Goal: Task Accomplishment & Management: Manage account settings

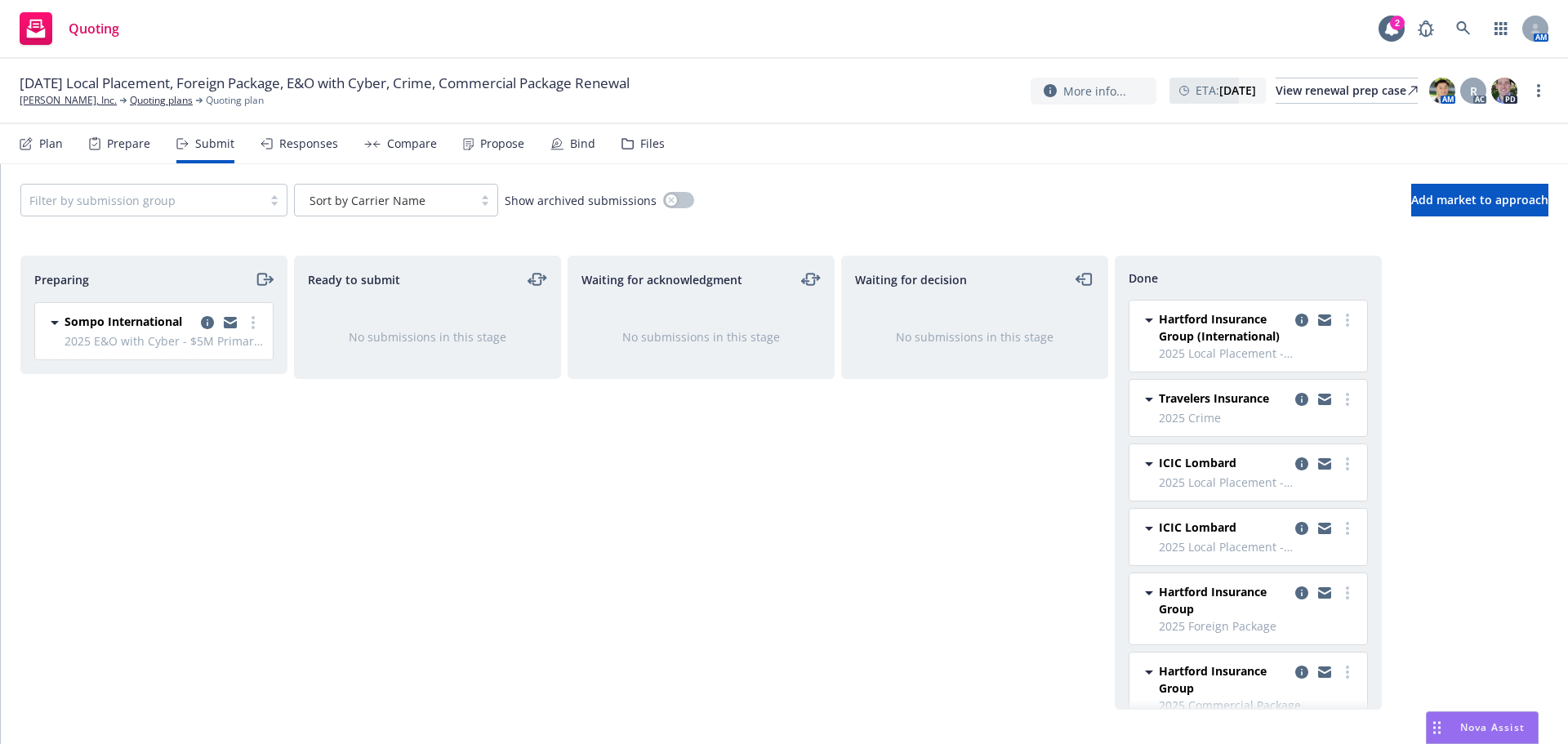
scroll to position [163, 0]
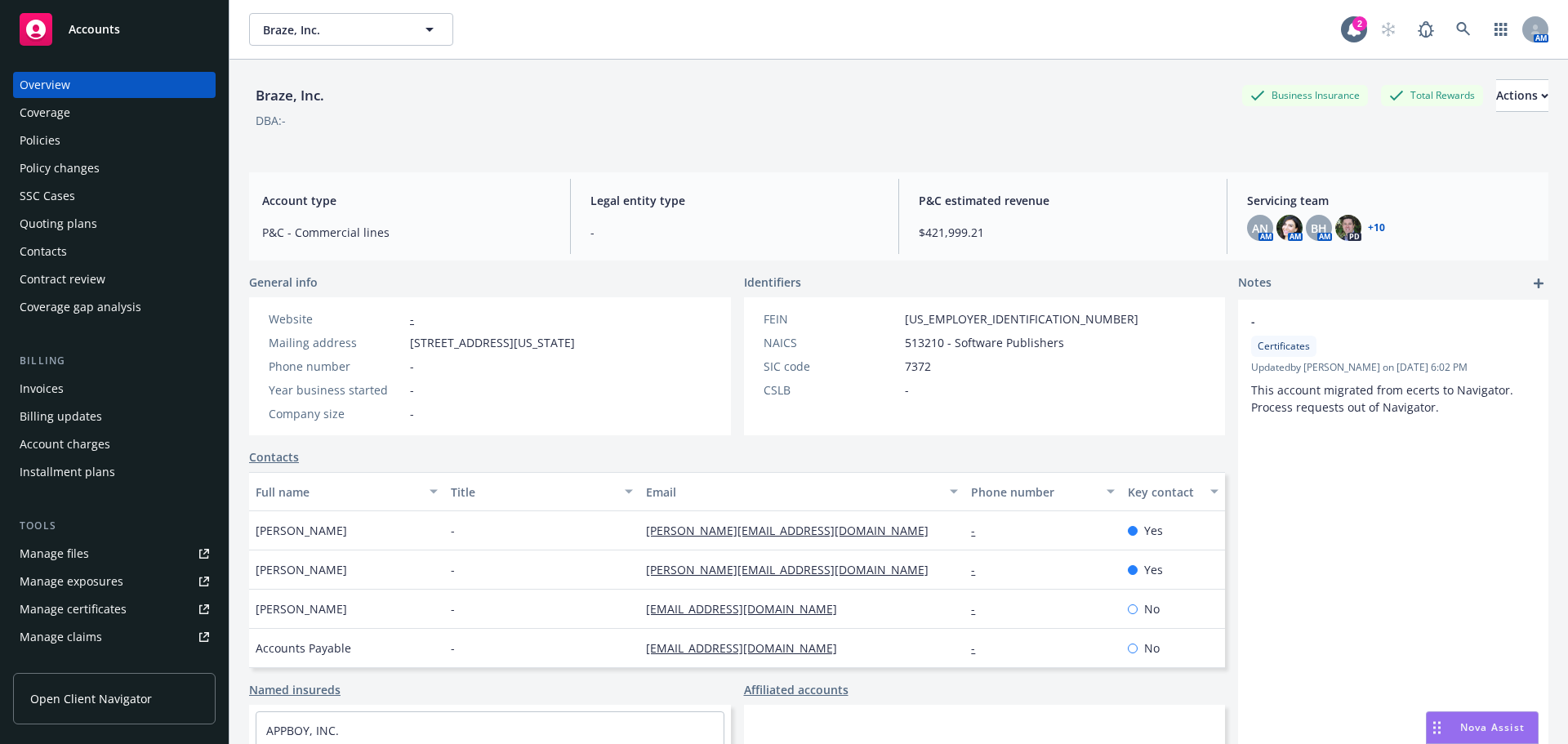
click at [72, 134] on div "Policies" at bounding box center [115, 140] width 190 height 26
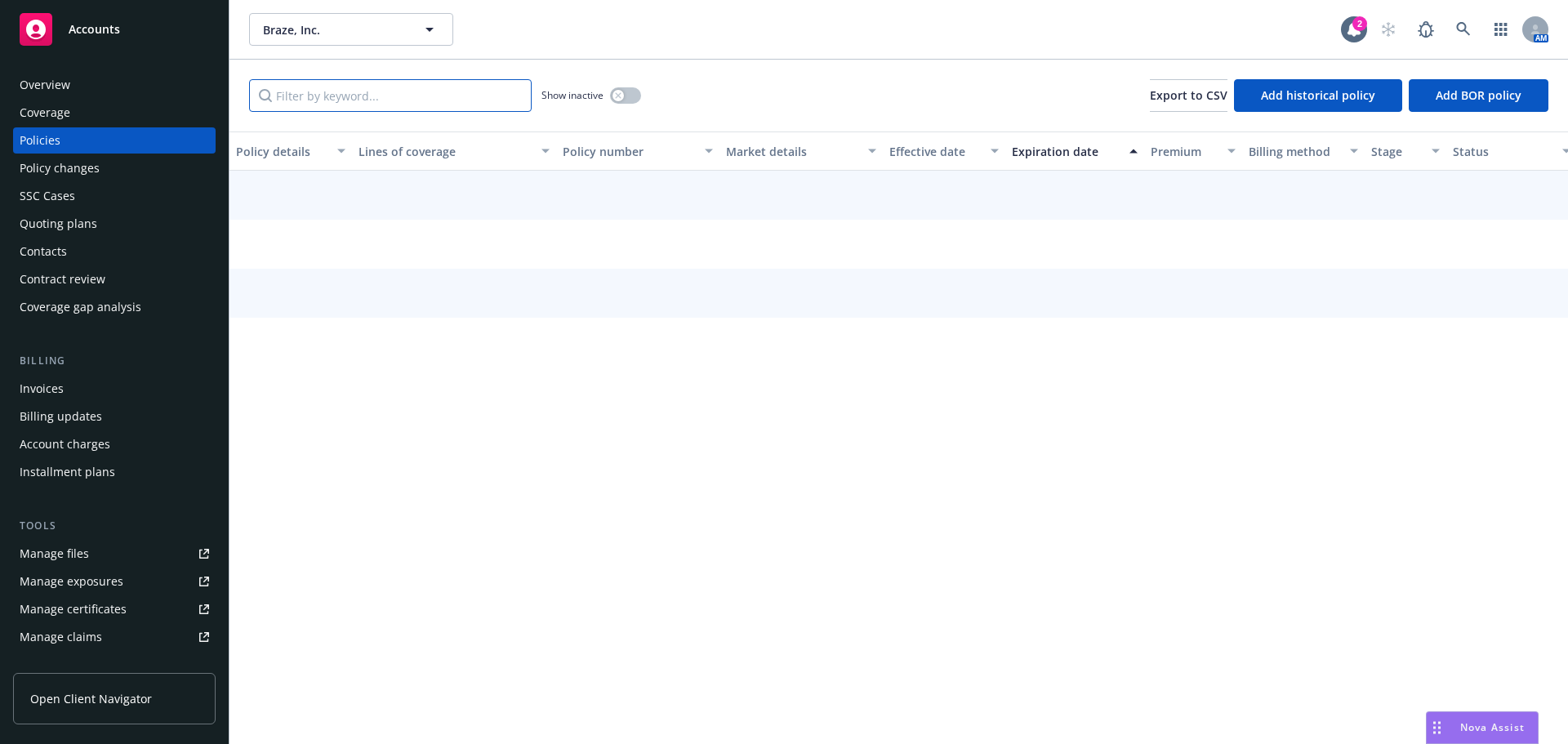
click at [317, 100] on input "Filter by keyword..." at bounding box center [390, 95] width 282 height 32
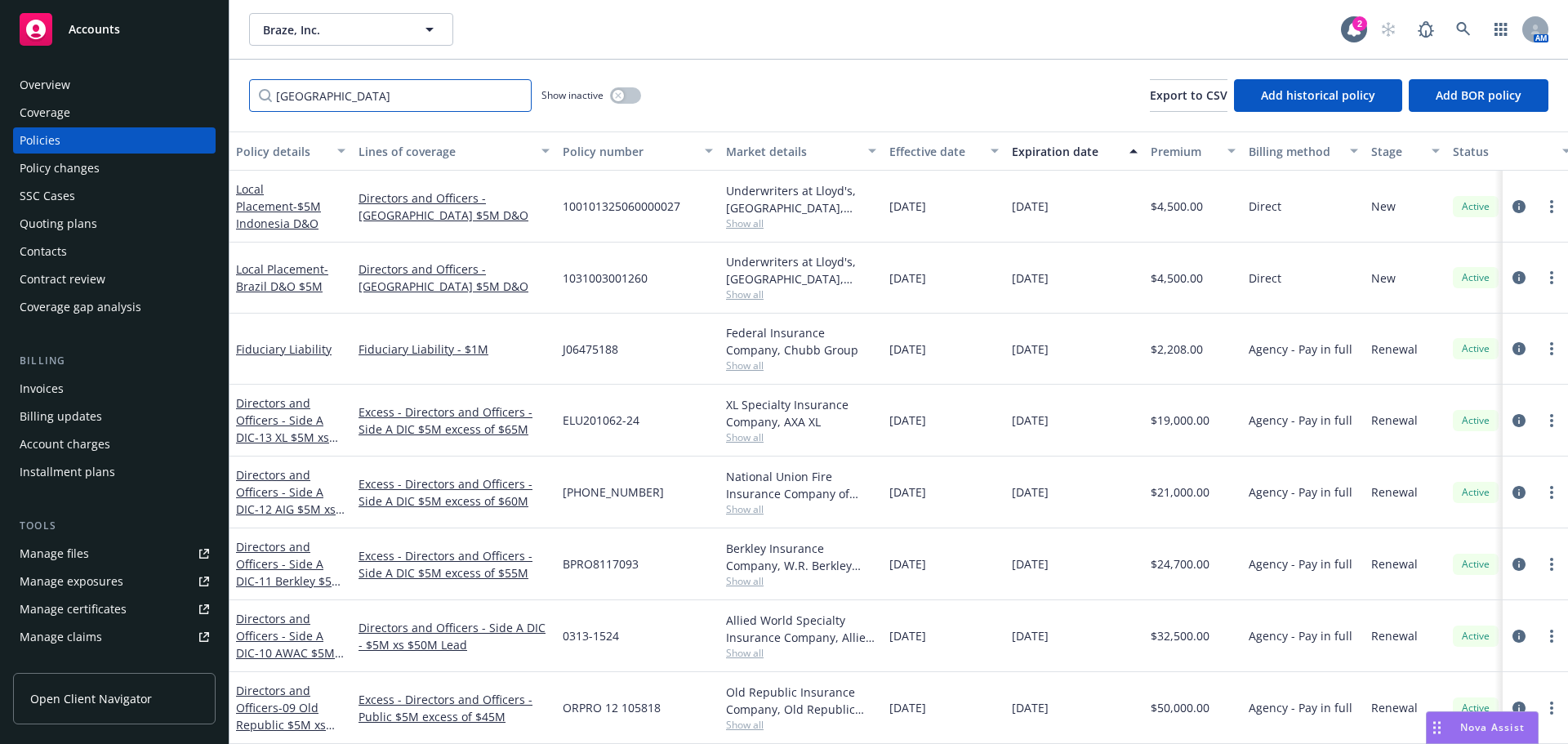
type input "brazil"
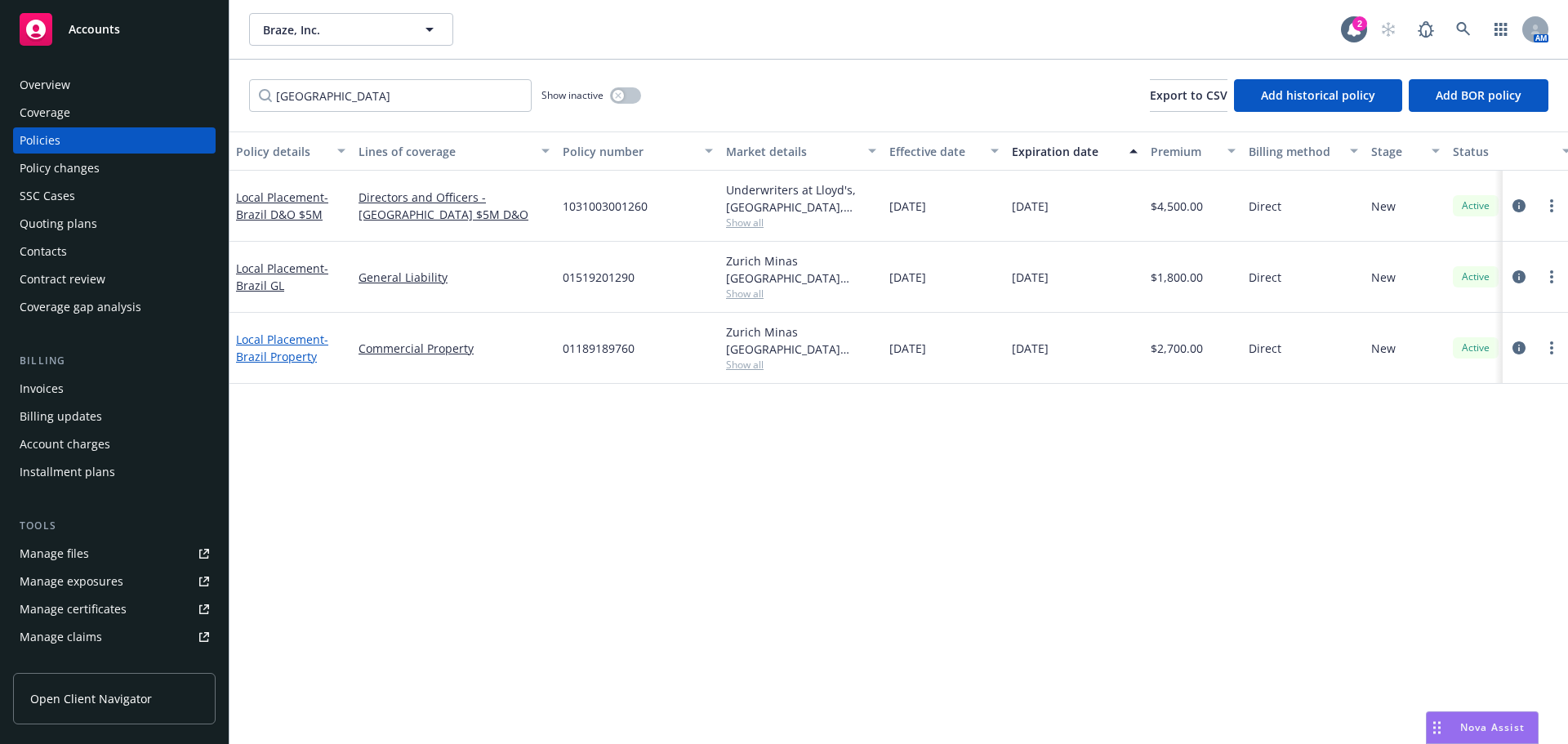
click at [290, 352] on span "- Brazil Property" at bounding box center [282, 348] width 93 height 32
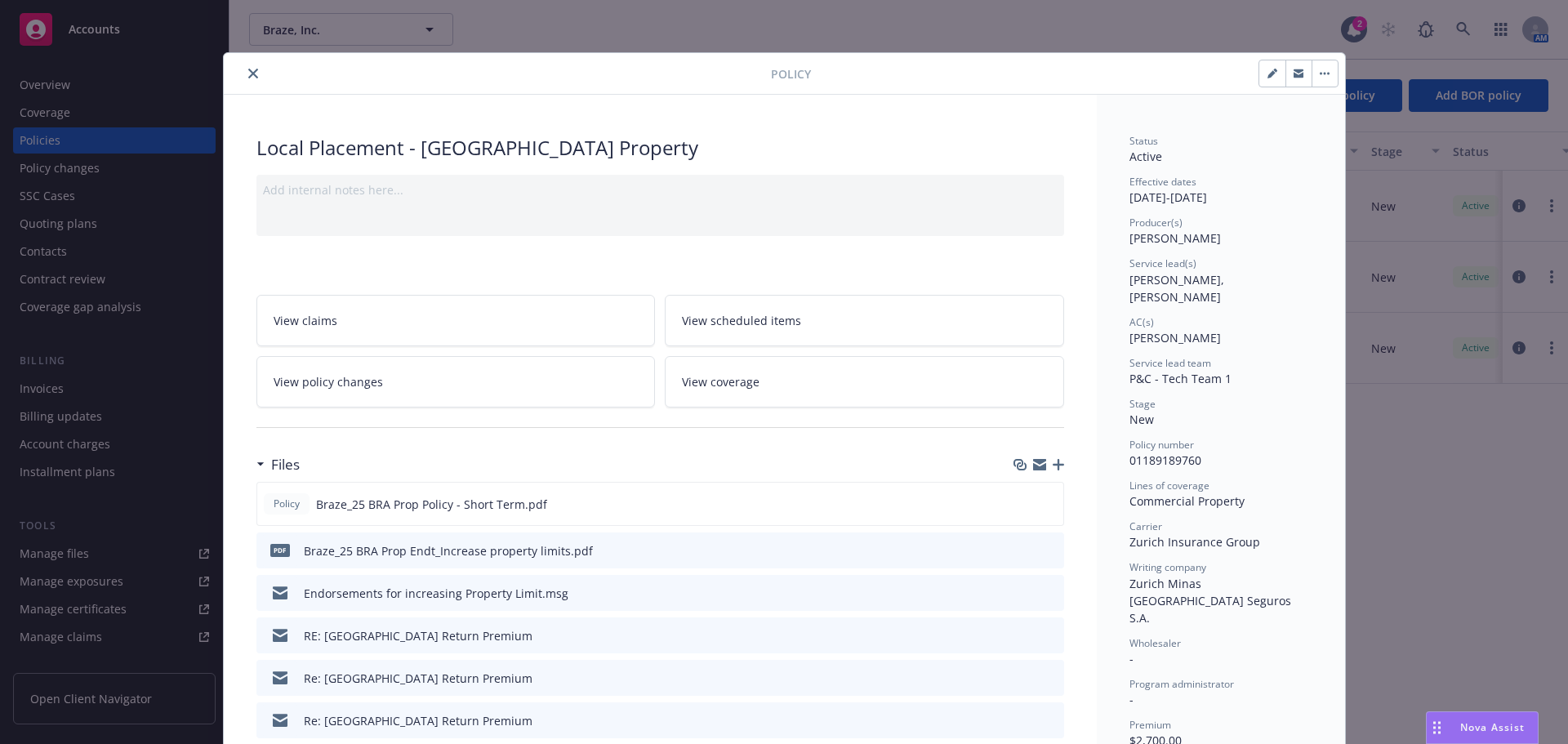
click at [1053, 462] on icon "button" at bounding box center [1058, 465] width 11 height 11
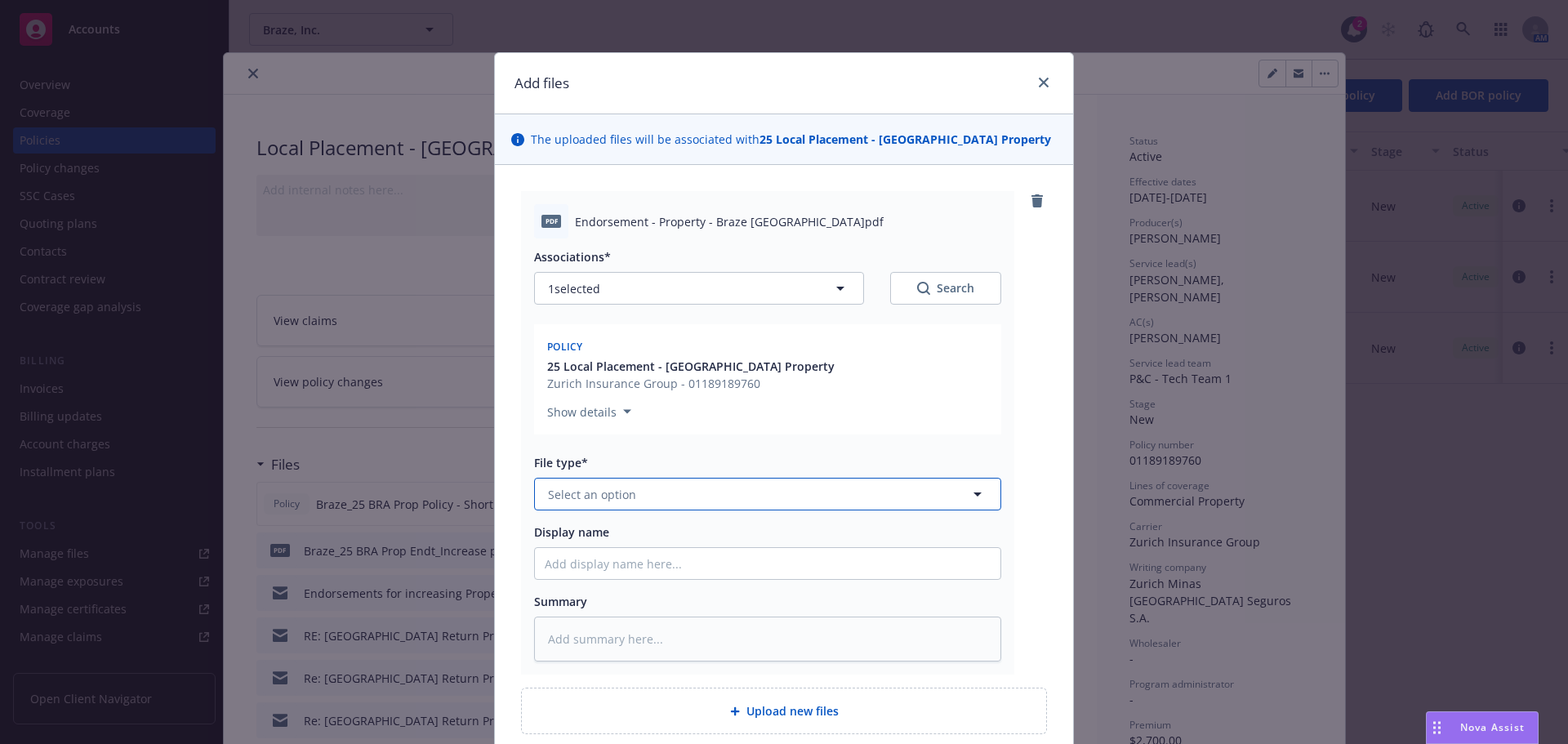
click at [594, 483] on button "Select an option" at bounding box center [768, 494] width 468 height 32
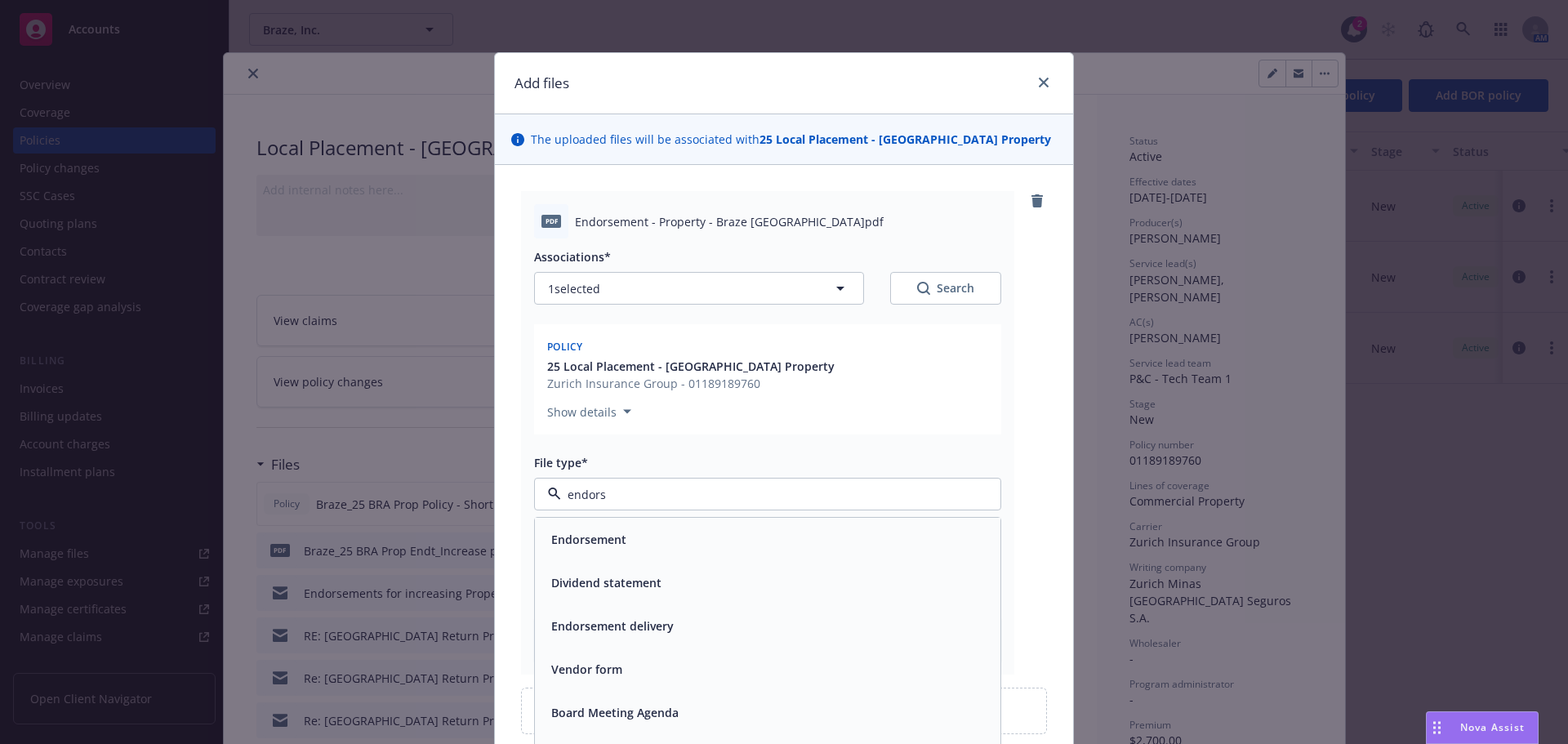
type input "endorse"
click at [596, 545] on span "Endorsement" at bounding box center [589, 539] width 75 height 17
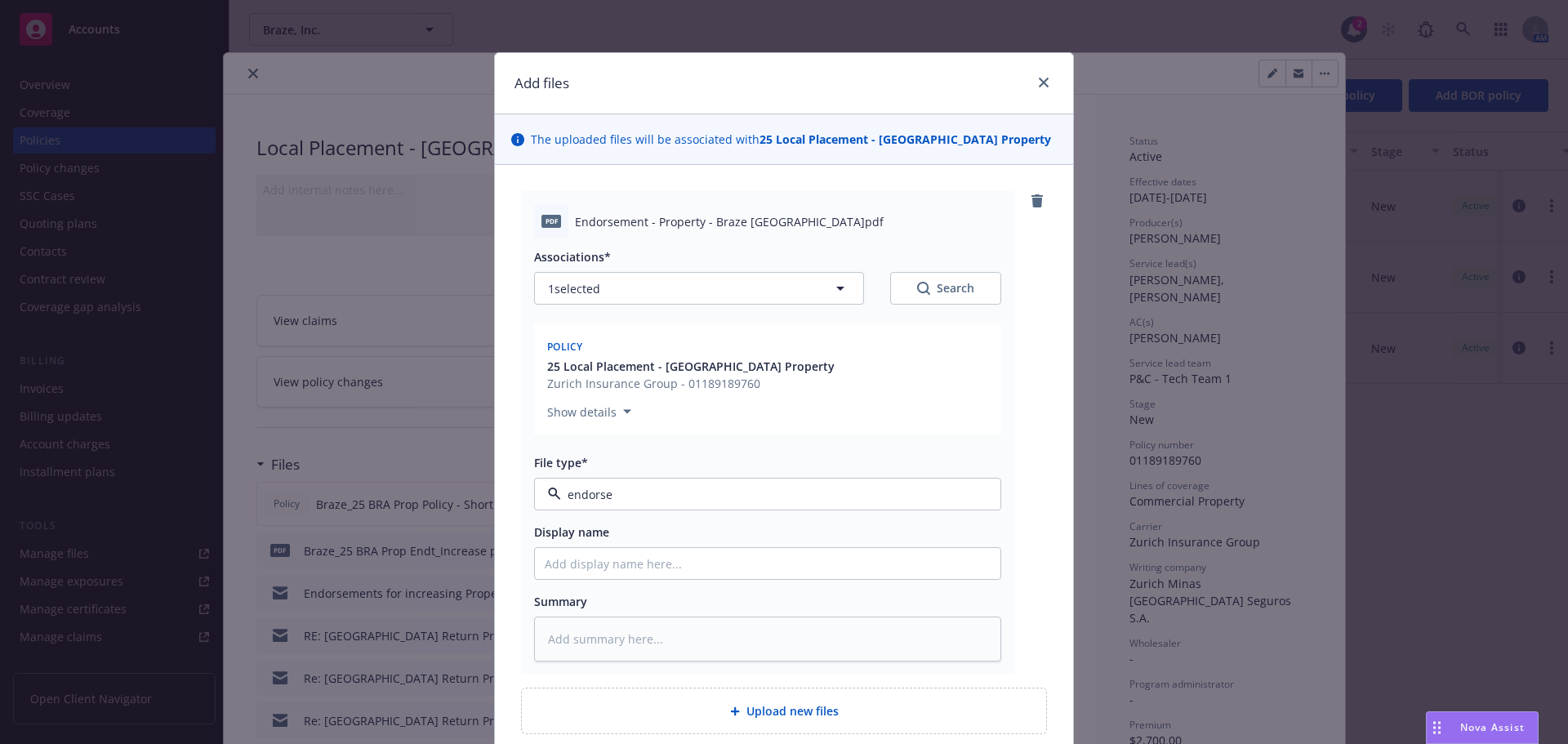
type textarea "x"
drag, startPoint x: 594, startPoint y: 566, endPoint x: 595, endPoint y: 586, distance: 20.0
click at [594, 566] on input "Display name" at bounding box center [768, 563] width 466 height 31
type input "B"
type textarea "x"
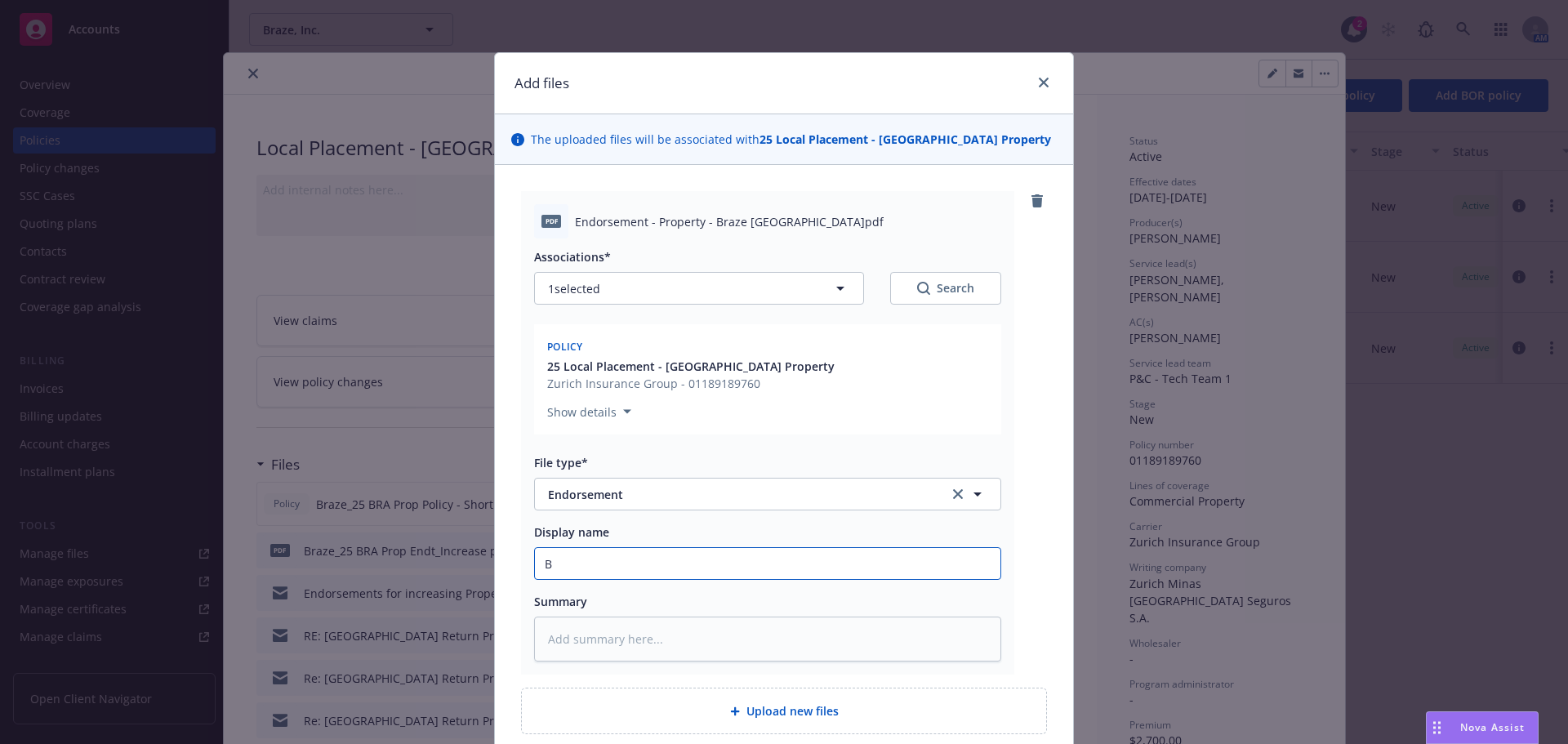
type input "Br"
type textarea "x"
type input "Bra"
type textarea "x"
type input "Braze"
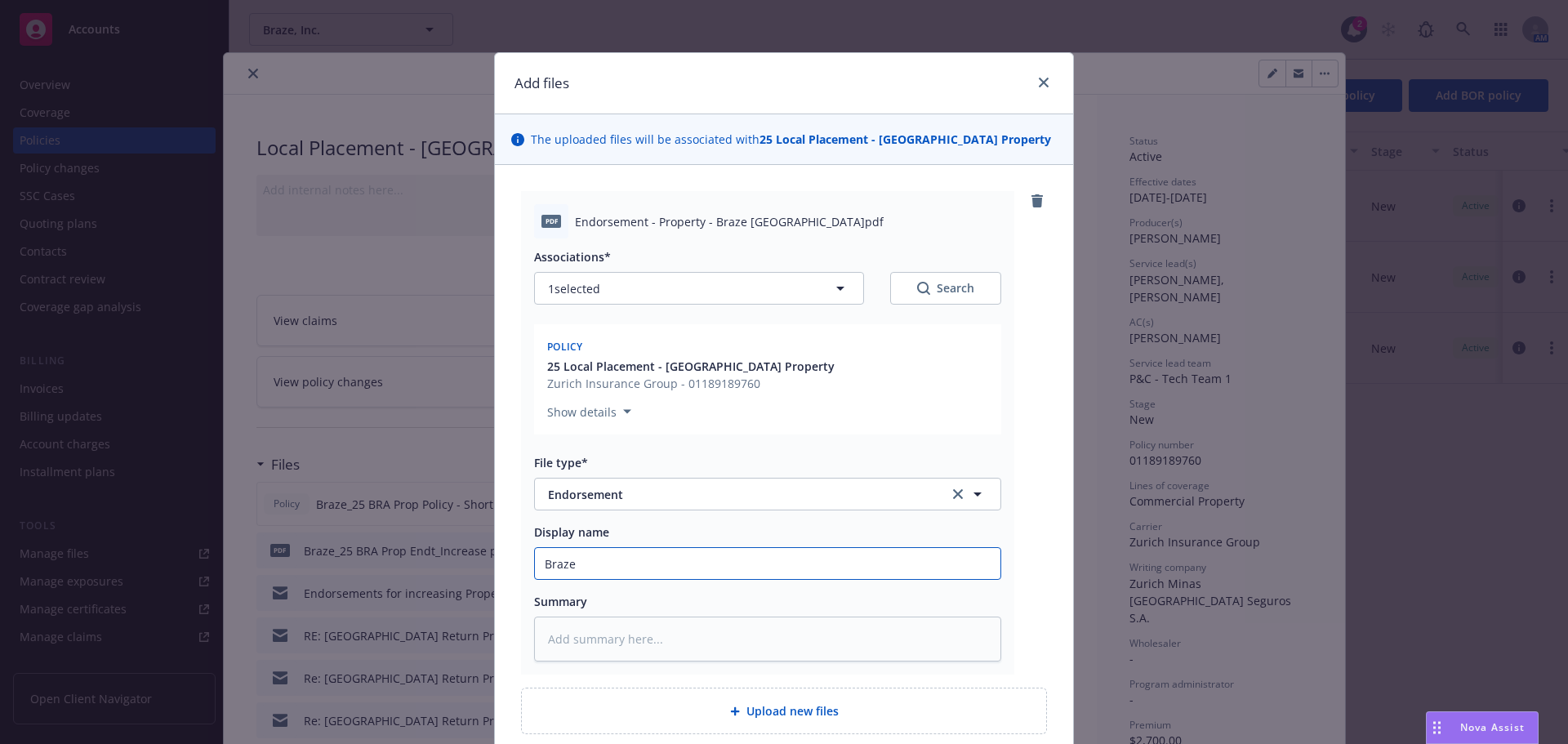
type textarea "x"
type input "Braze_"
type textarea "x"
type input "Braze_2"
type textarea "x"
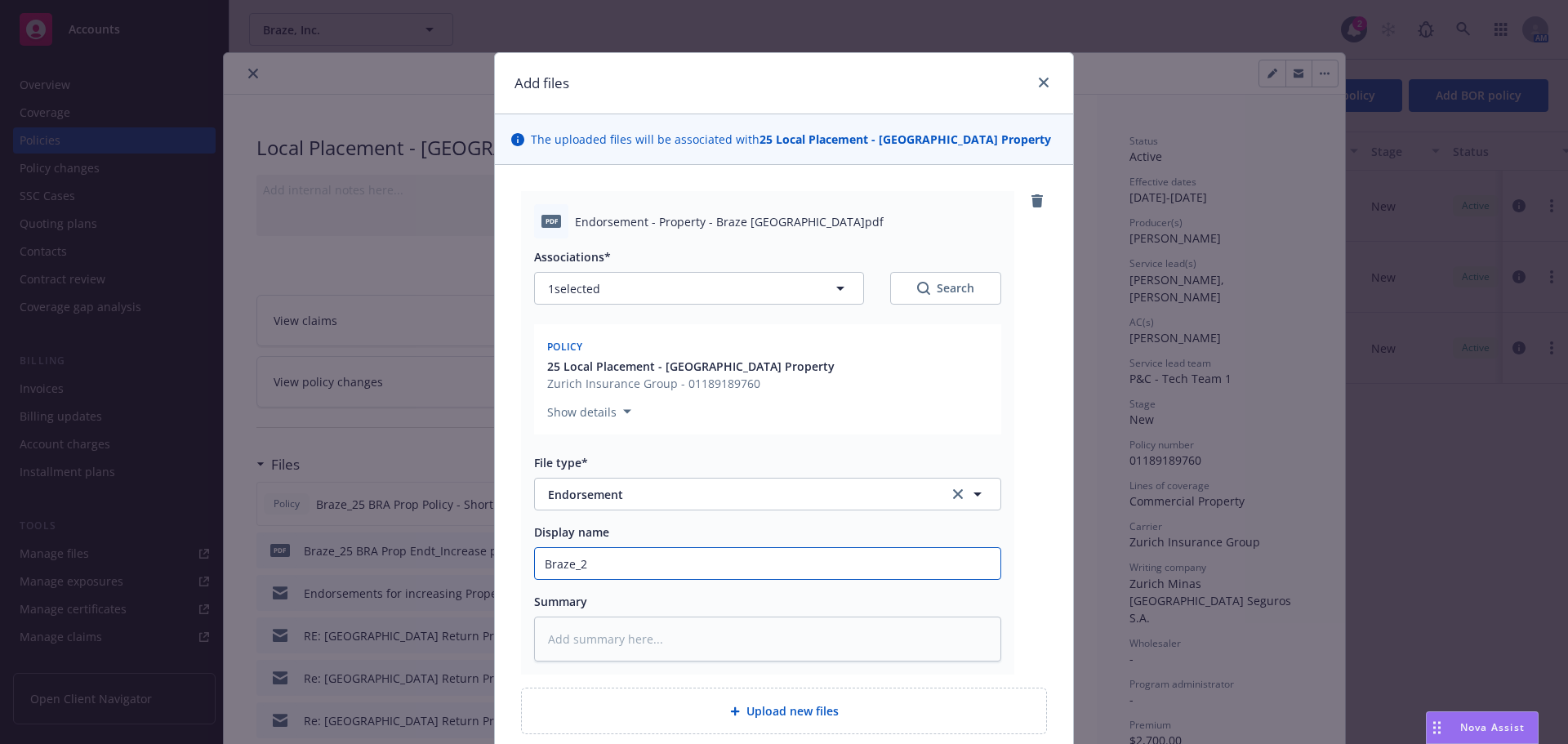
type input "Braze_25"
type textarea "x"
type input "Braze_25"
type textarea "x"
type input "Braze_25 B"
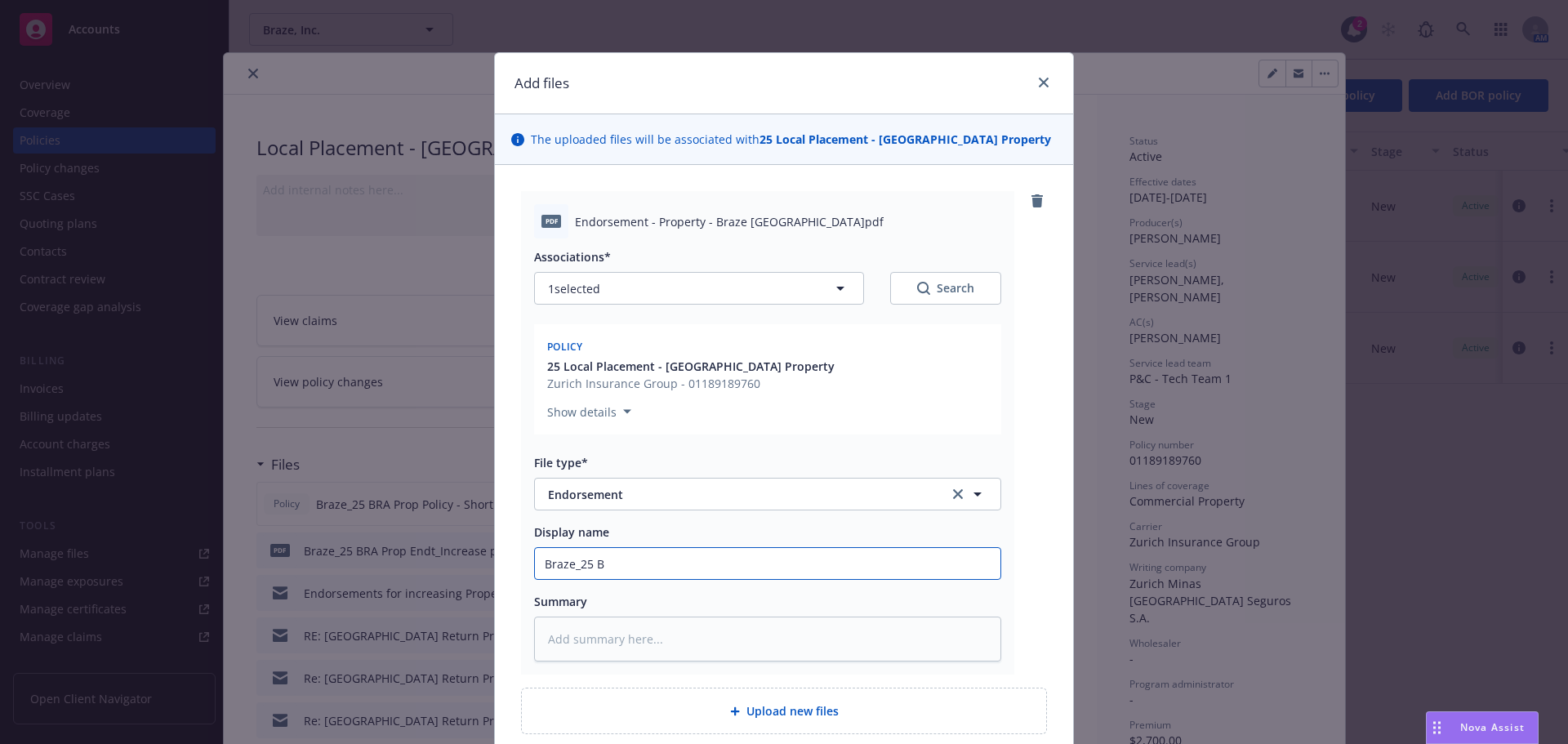
type textarea "x"
type input "Braze_25 BR"
type textarea "x"
type input "Braze_25 BRA"
type textarea "x"
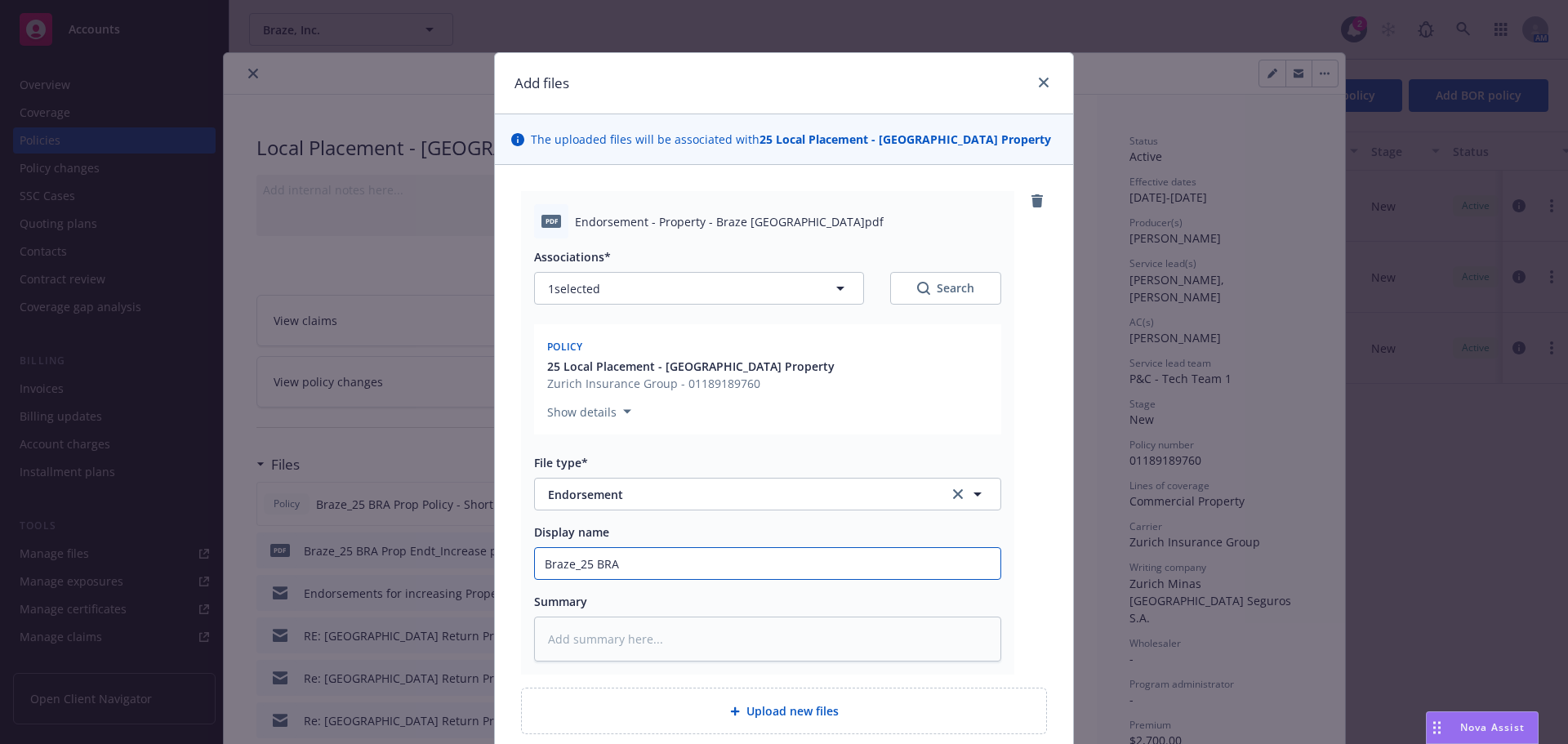
type input "Braze_25 BRA"
type textarea "x"
type input "Braze_25 BRA P"
type textarea "x"
type input "Braze_25 BRA Pr"
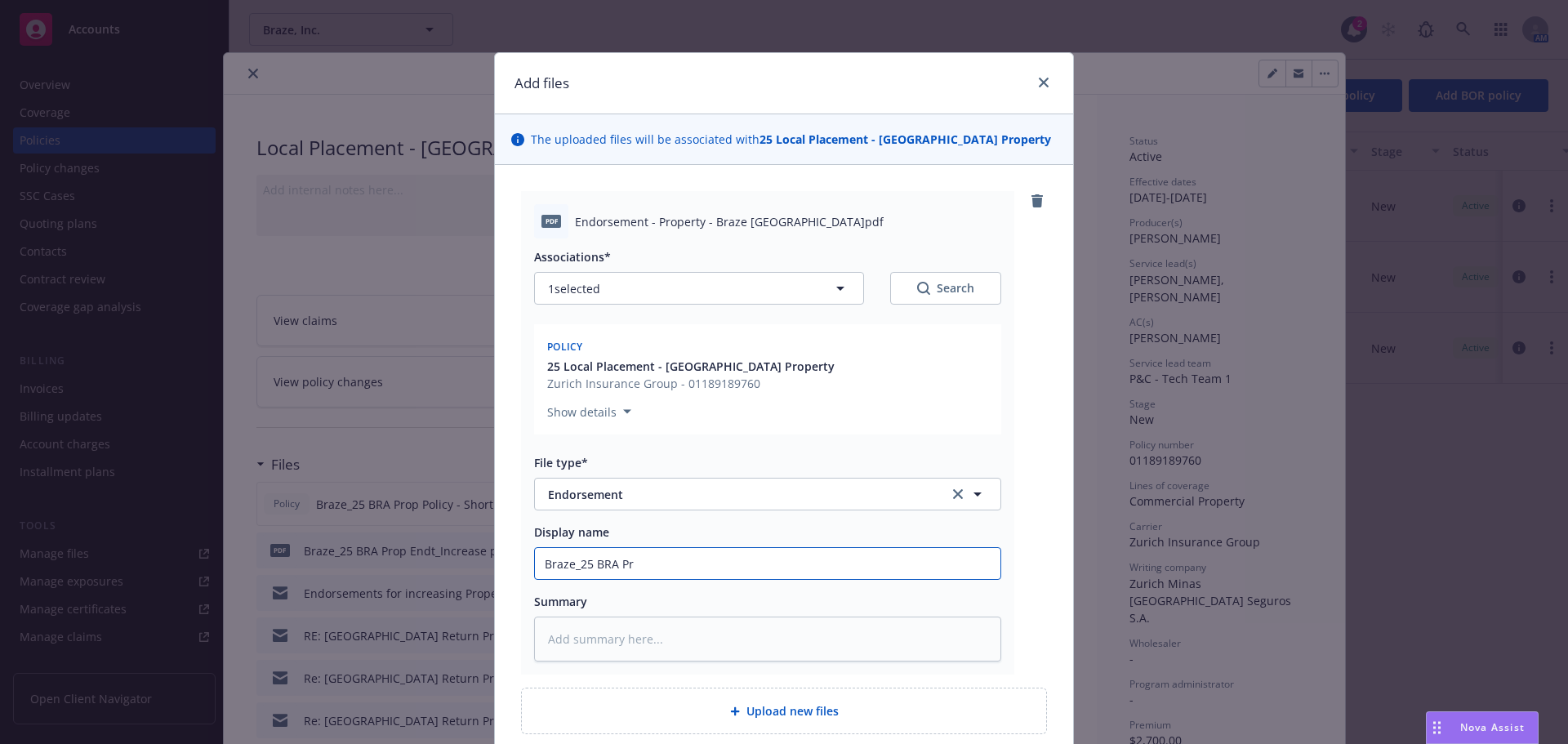
type textarea "x"
type input "Braze_25 BRA Pro"
type textarea "x"
type input "Braze_25 BRA Prop"
type textarea "x"
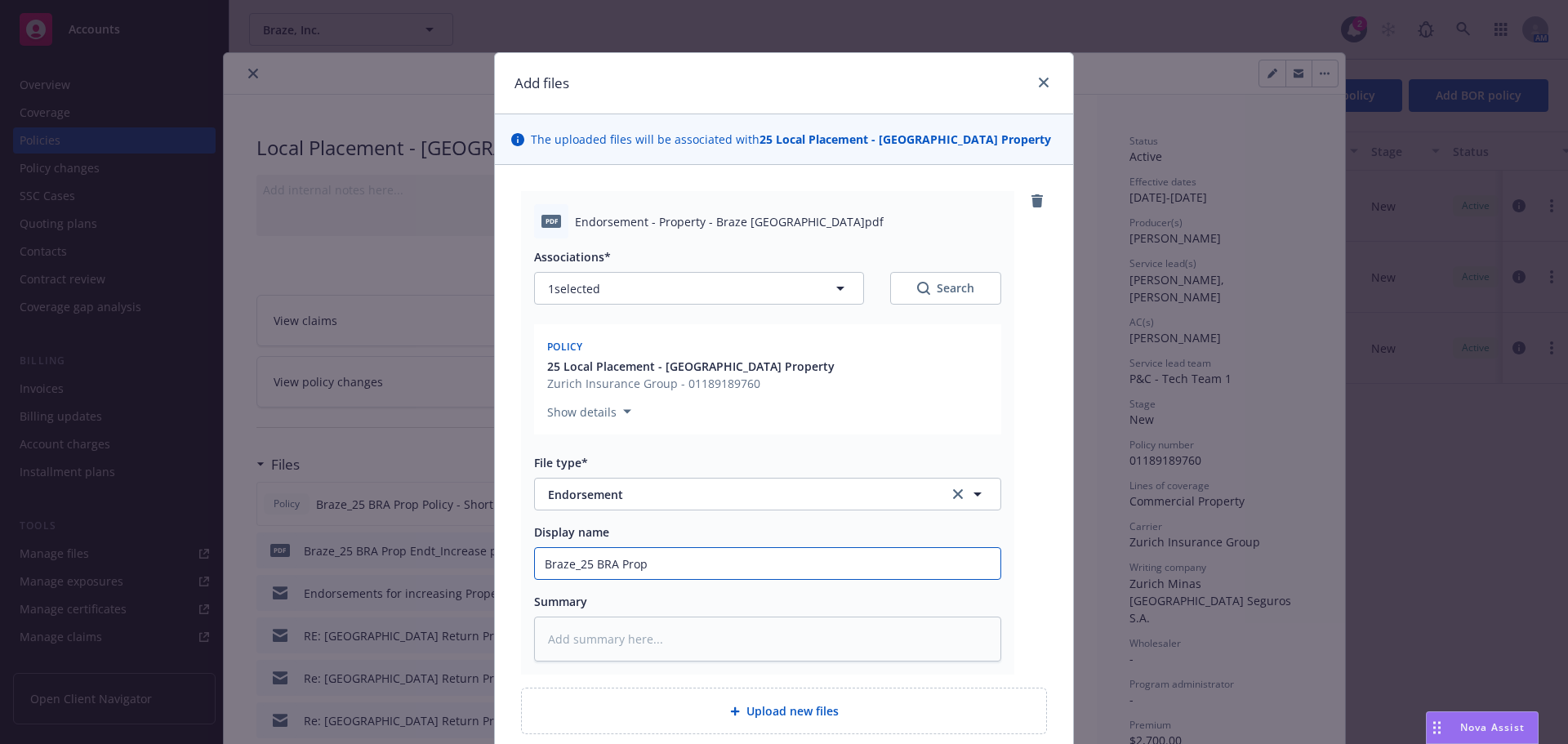
type input "Braze_25 BRA Prop"
type textarea "x"
type input "Braze_25 BRA Prop EN"
type textarea "x"
type input "Braze_25 BRA Prop ENd"
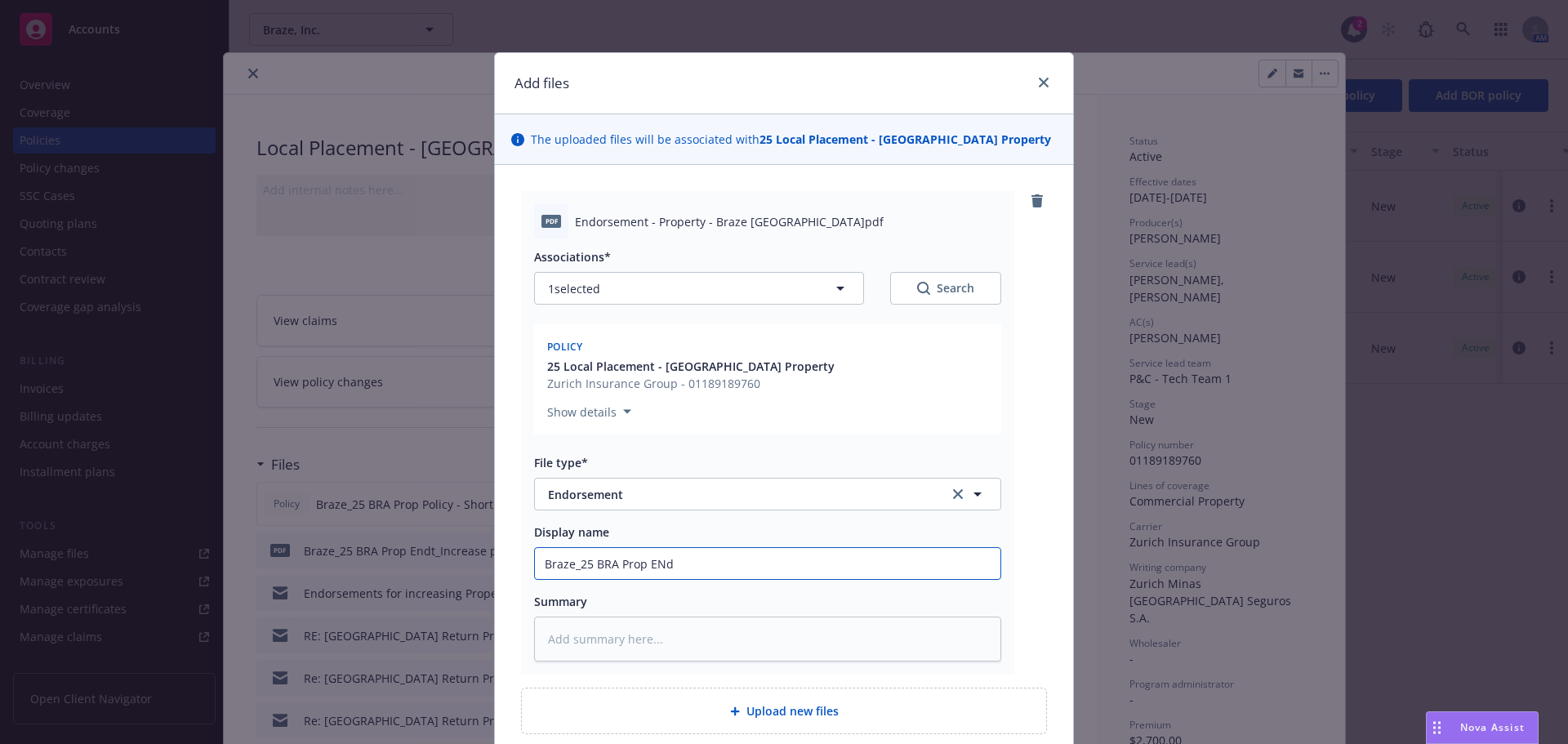
type textarea "x"
type input "Braze_25 BRA Prop EN"
type textarea "x"
type input "Braze_25 BRA Prop E"
type textarea "x"
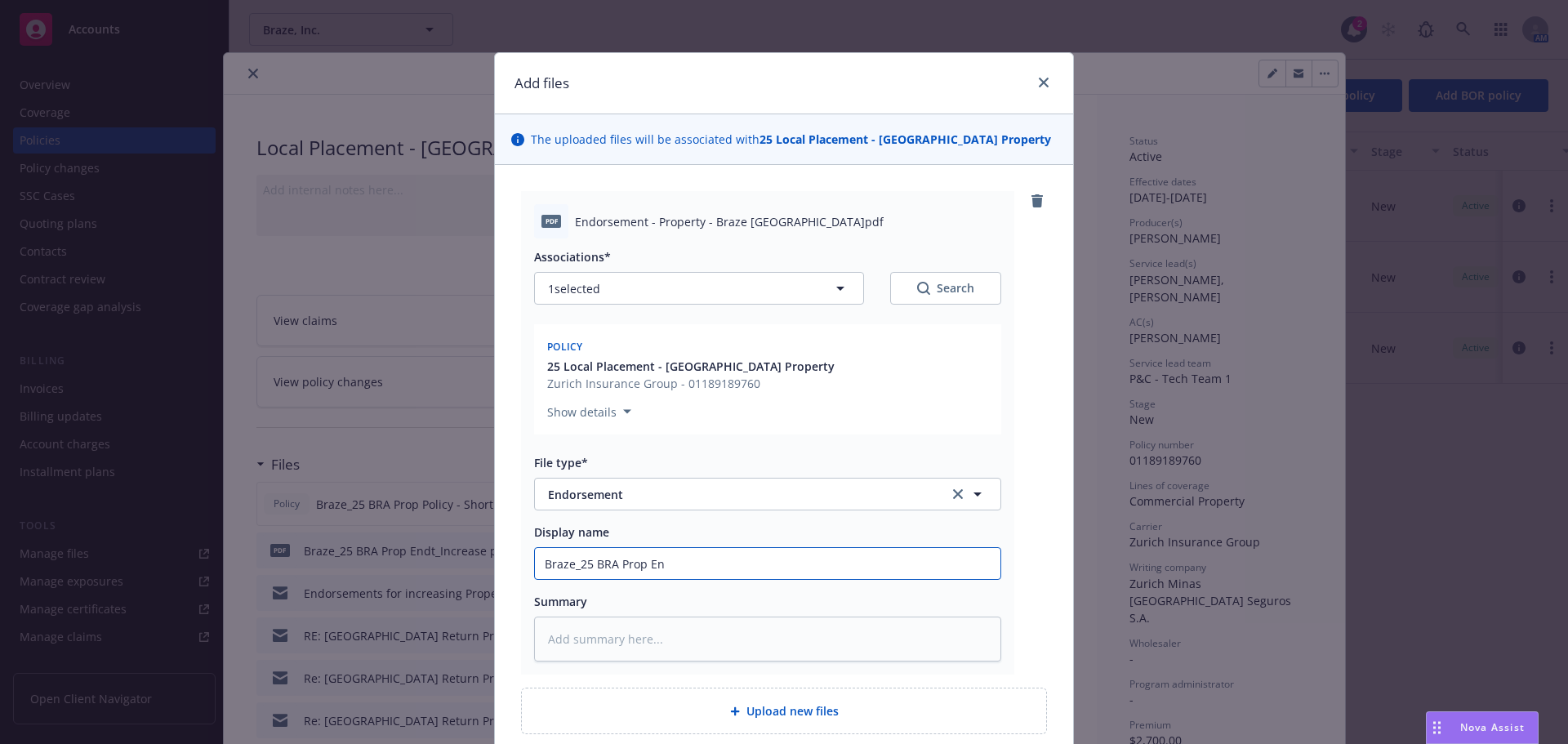
type input "Braze_25 BRA Prop End"
type textarea "x"
type input "Braze_25 BRA Prop Endt"
type textarea "x"
type input "Braze_25 BRA Prop Endt_"
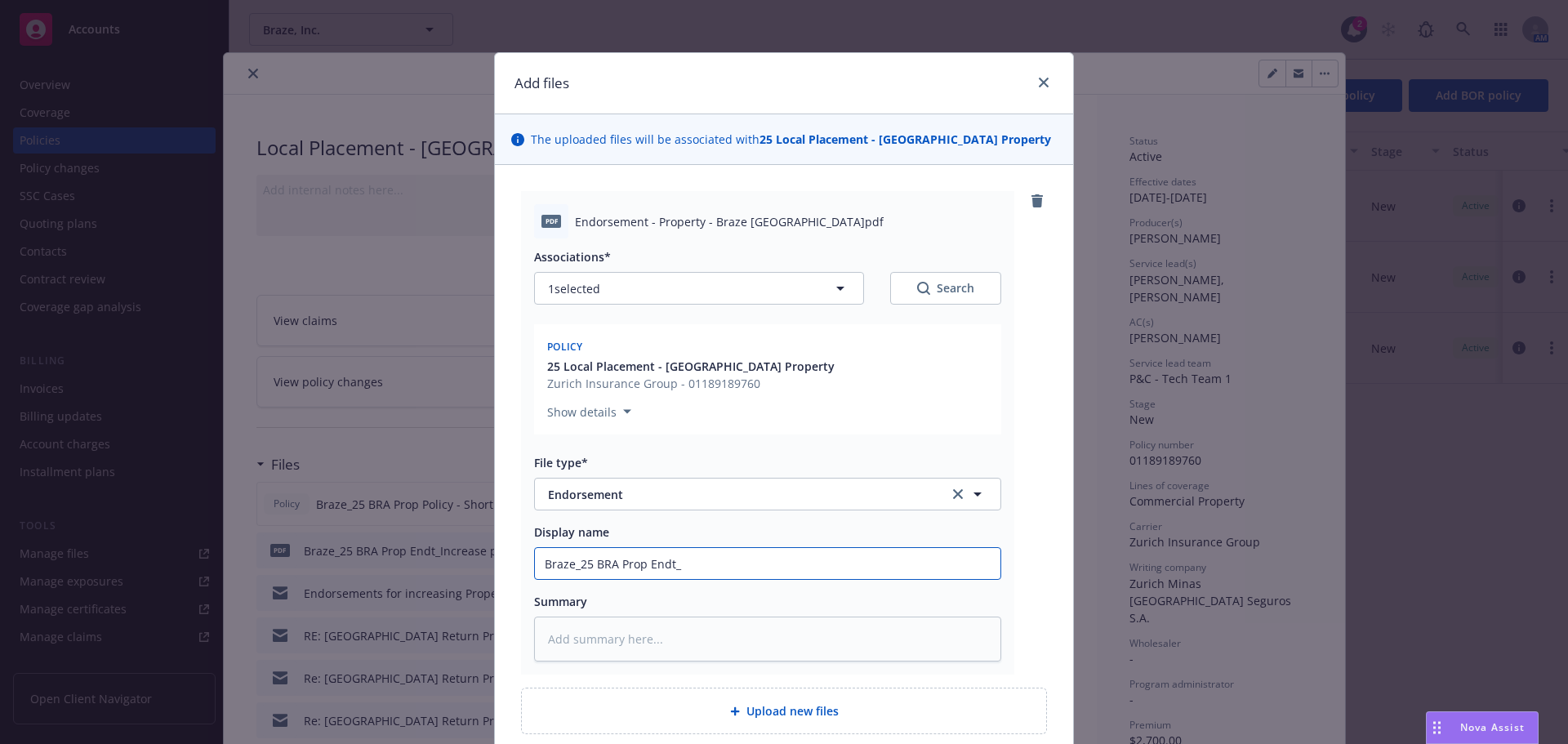
type textarea "x"
type input "Braze_25 BRA Prop Endt_I"
type textarea "x"
type input "Braze_25 BRA Prop Endt_In"
type textarea "x"
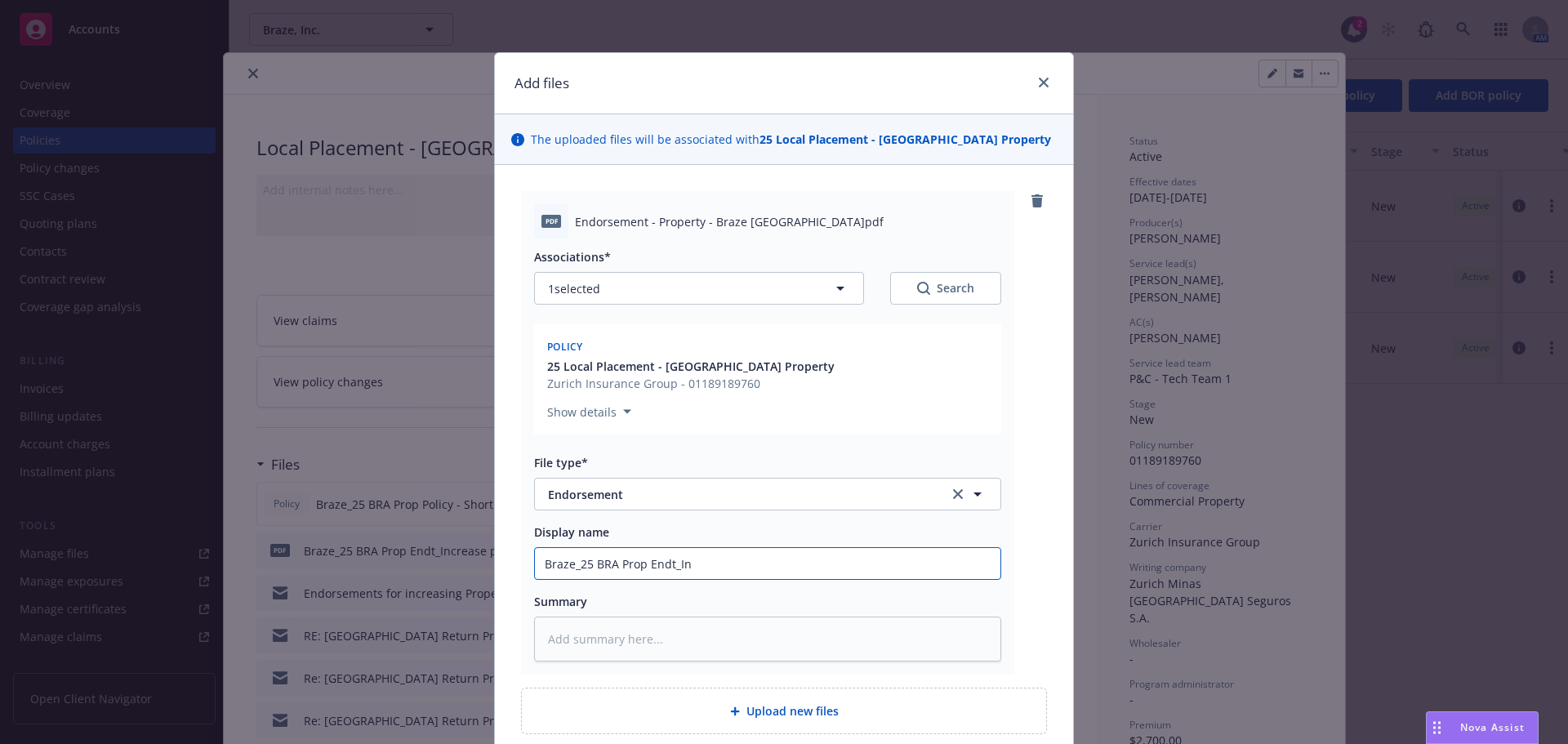
type input "Braze_25 BRA Prop Endt_Inc"
type textarea "x"
type input "Braze_25 BRA Prop Endt_Incr"
type textarea "x"
type input "Braze_25 BRA Prop Endt_Incre"
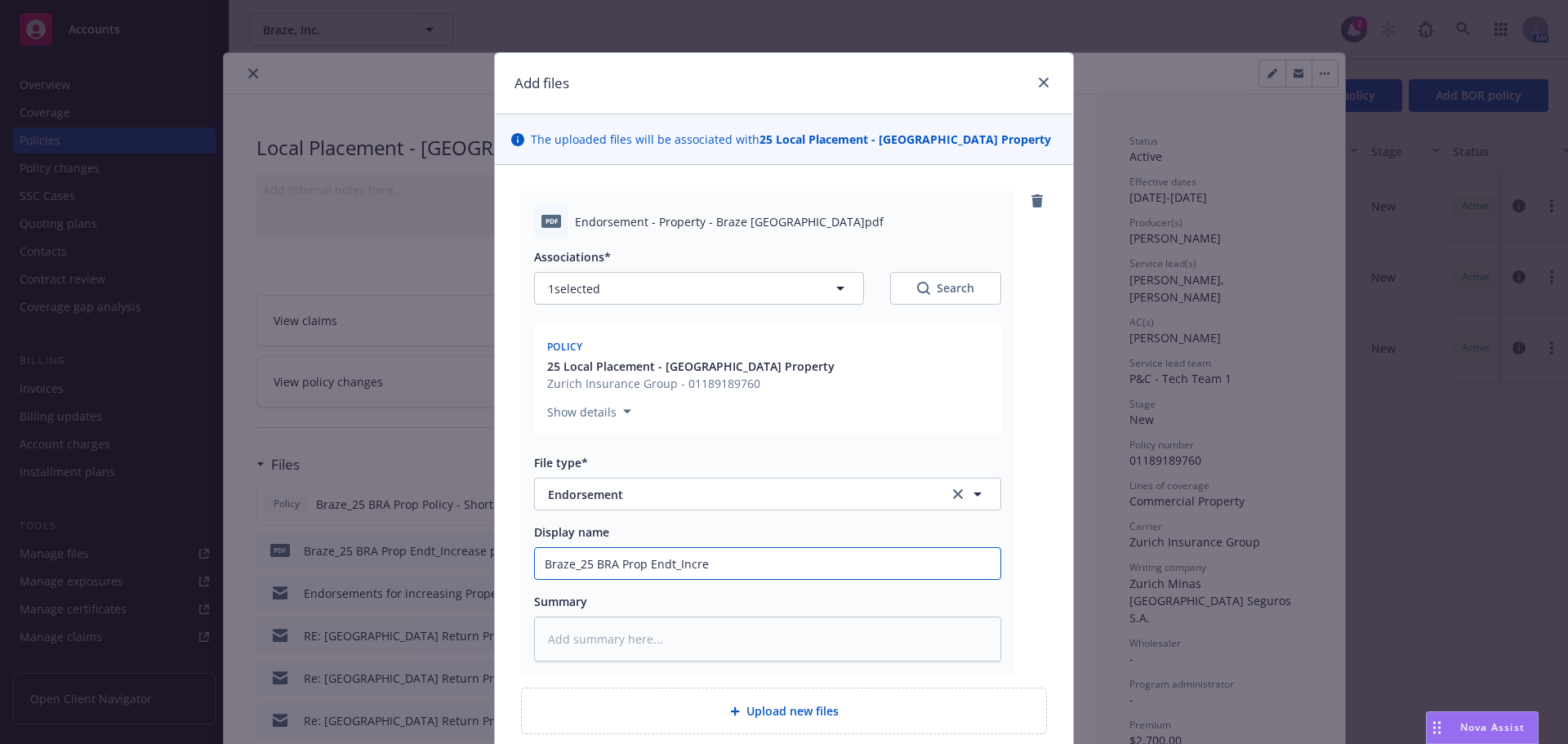
type textarea "x"
type input "Braze_25 BRA Prop Endt_Increa"
type textarea "x"
type input "Braze_25 BRA Prop Endt_Increas"
type textarea "x"
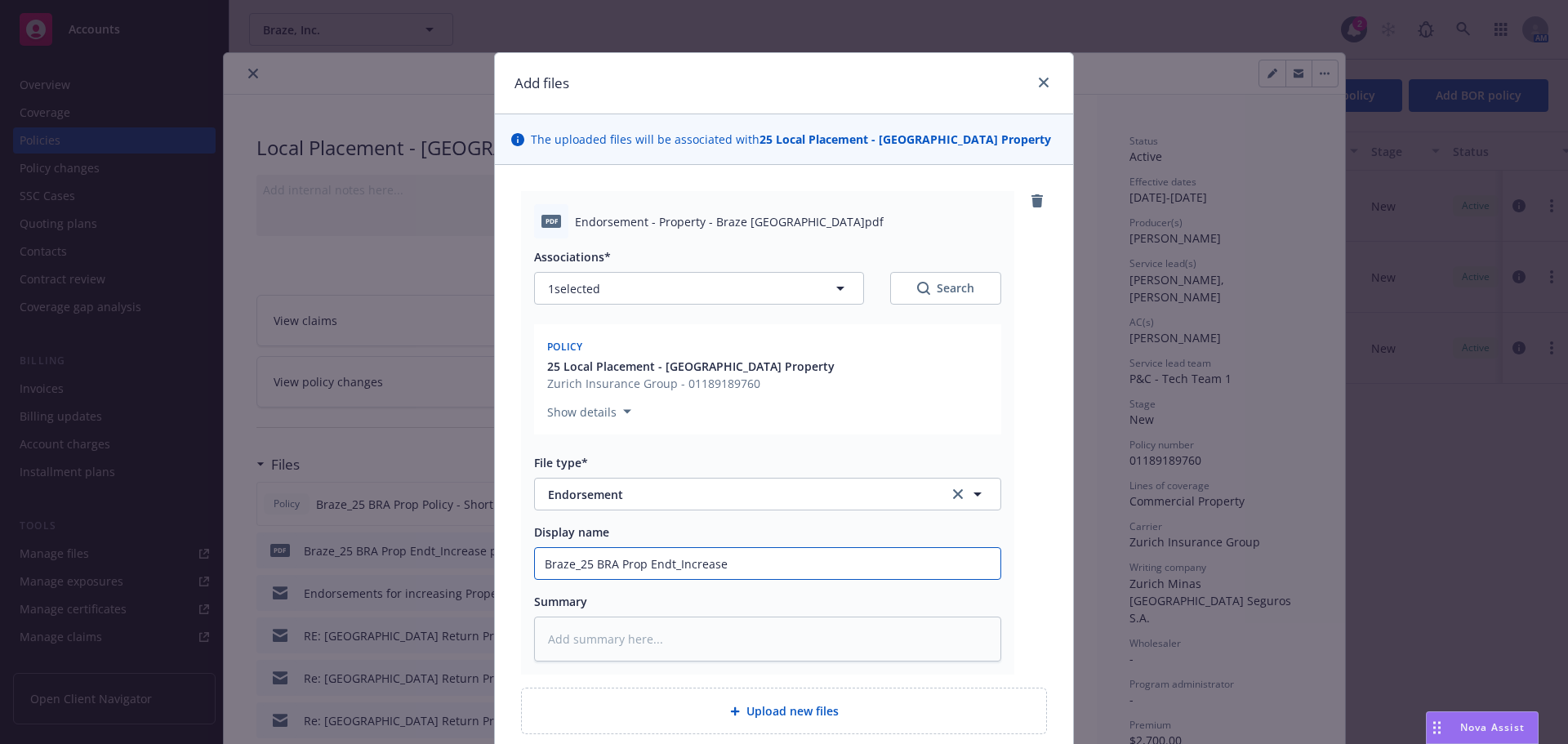
type input "Braze_25 BRA Prop Endt_Increase"
type textarea "x"
type input "Braze_25 BRA Prop Endt_Increase p"
type textarea "x"
type input "Braze_25 BRA Prop Endt_Increase po"
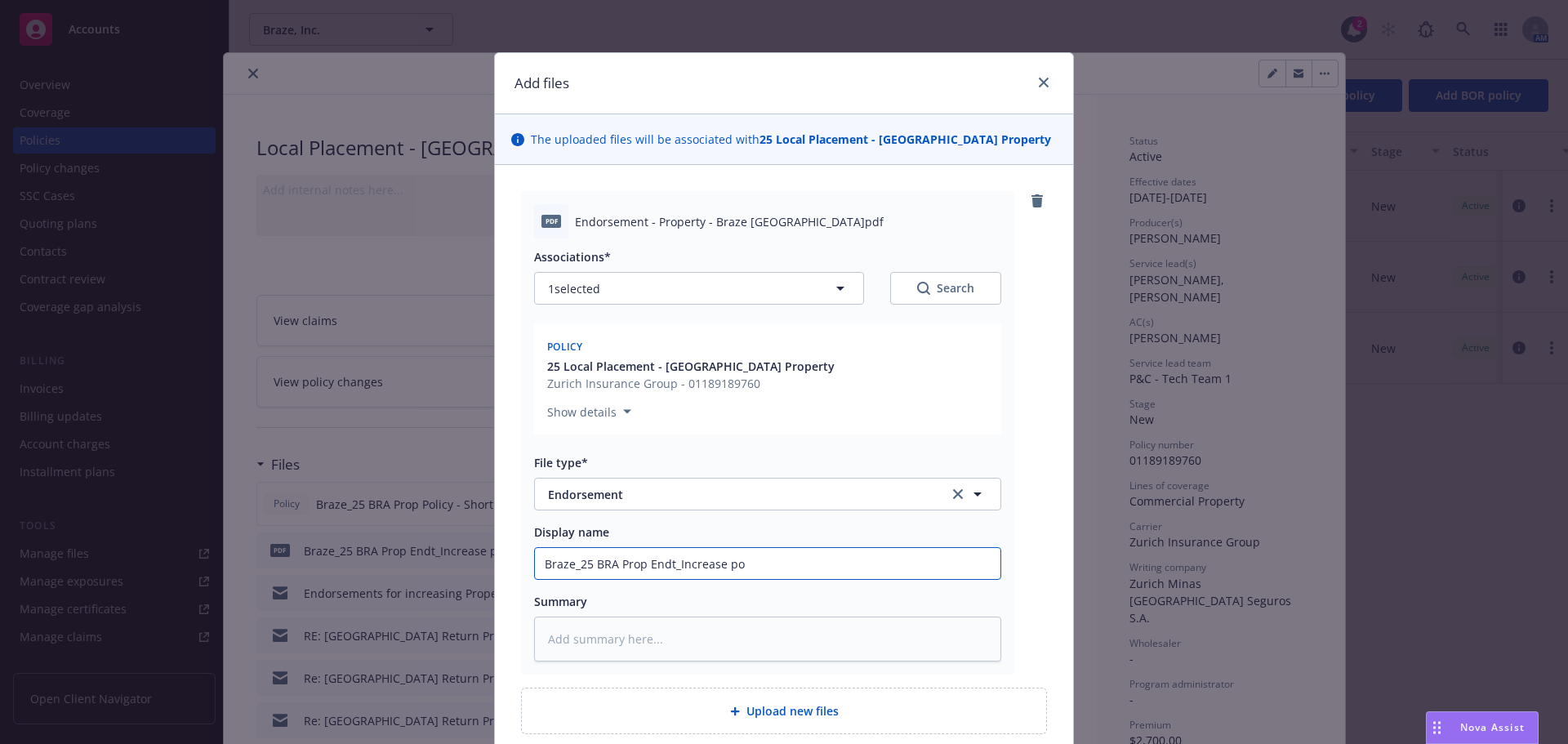
type textarea "x"
type input "Braze_25 BRA Prop Endt_Increase por"
type textarea "x"
type input "Braze_25 BRA Prop Endt_Increase po"
type textarea "x"
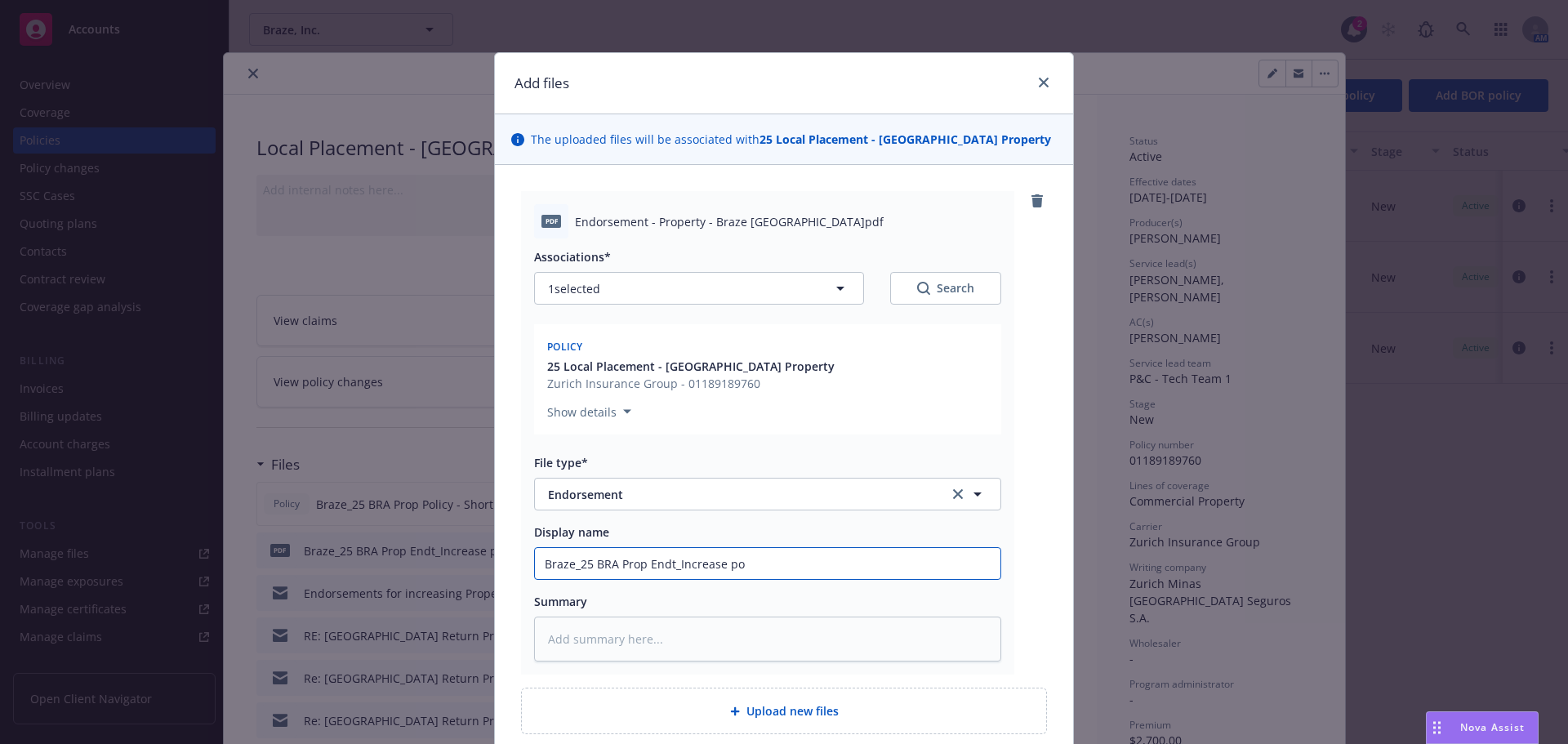
type input "Braze_25 BRA Prop Endt_Increase p"
type textarea "x"
type input "Braze_25 BRA Prop Endt_Increase pro"
type textarea "x"
type input "Braze_25 BRA Prop Endt_Increase prop"
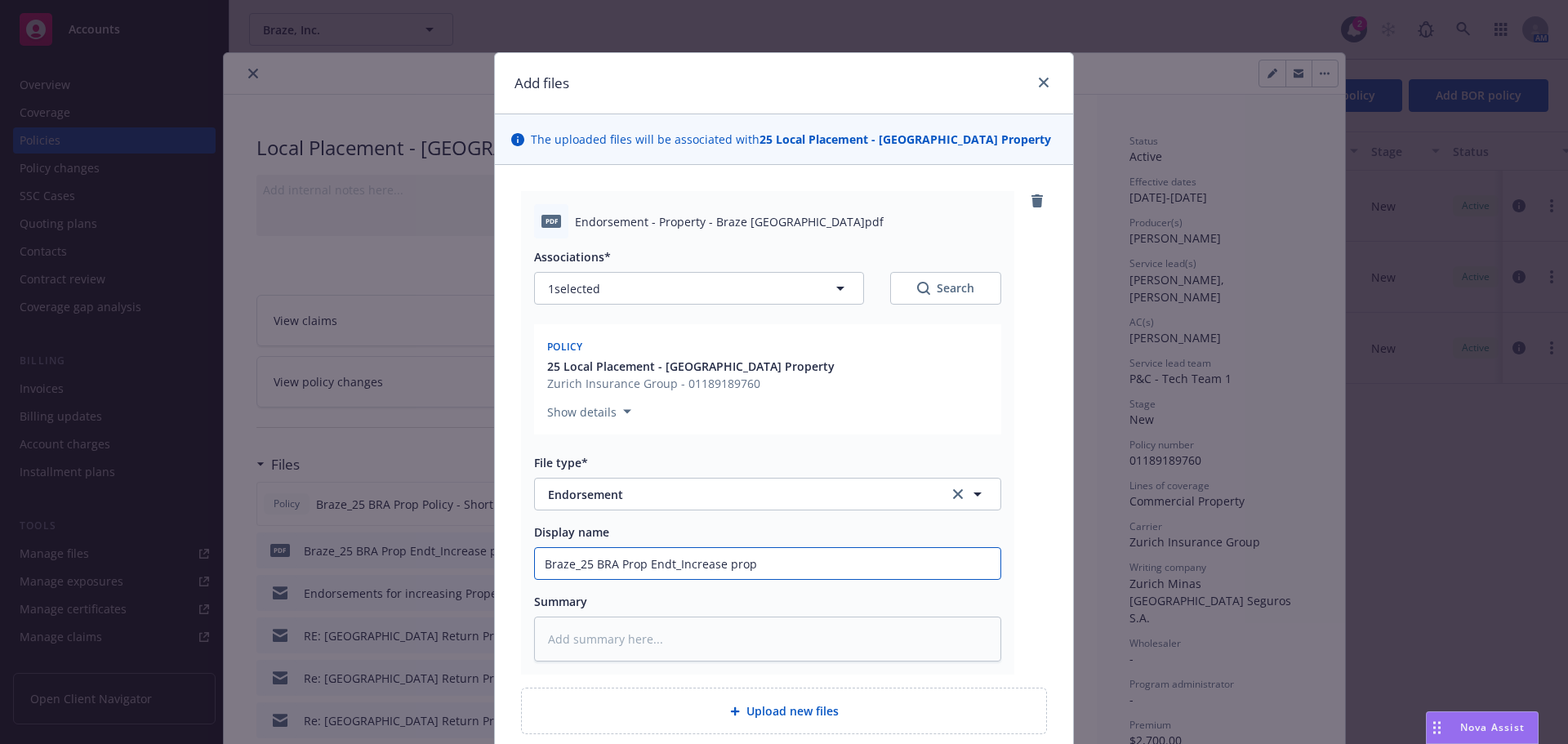
type textarea "x"
type input "Braze_25 BRA Prop Endt_Increase prope"
type textarea "x"
type input "Braze_25 BRA Prop Endt_Increase proper"
type textarea "x"
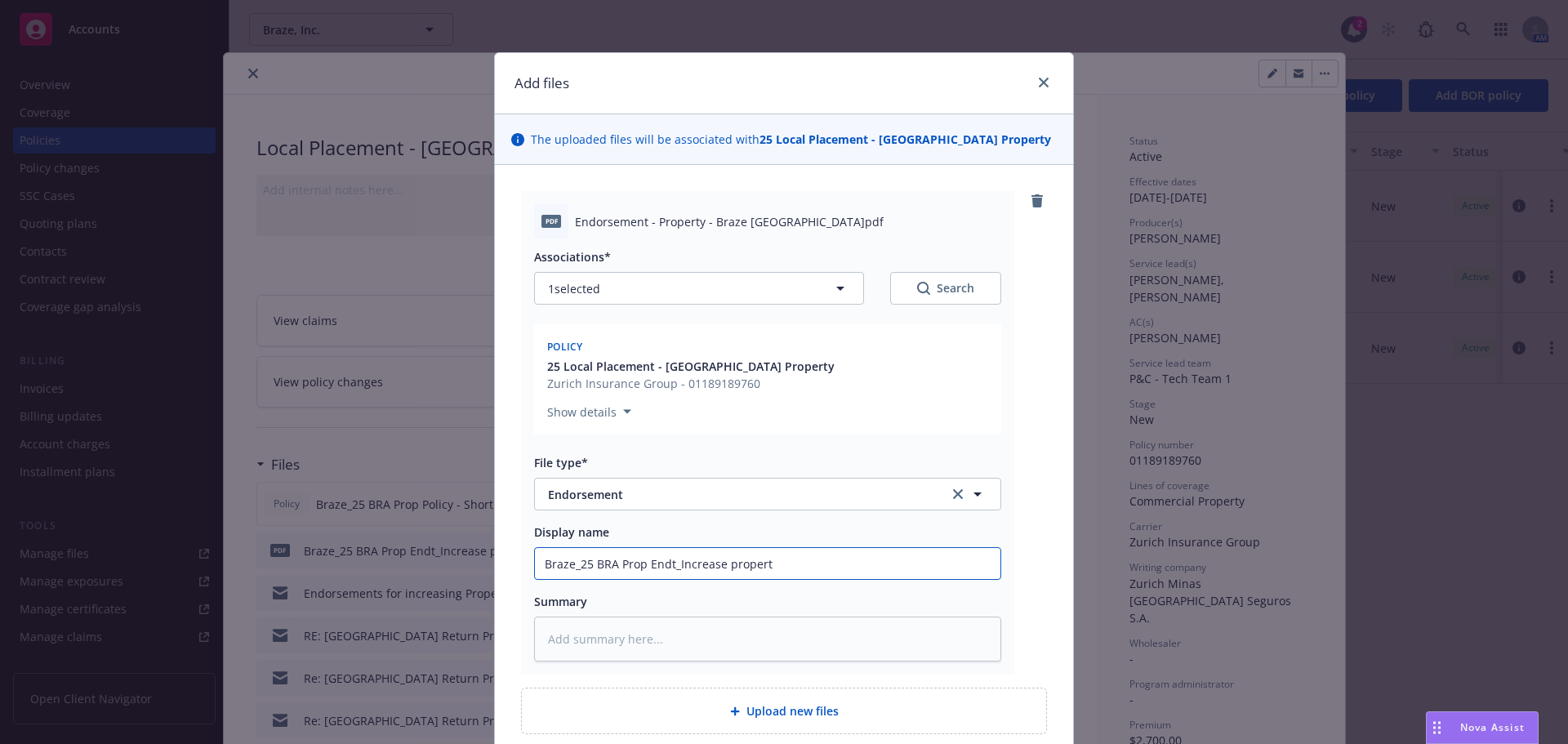
type input "Braze_25 BRA Prop Endt_Increase property"
type textarea "x"
type input "Braze_25 BRA Prop Endt_Increase property"
type textarea "x"
type input "Braze_25 BRA Prop Endt_Increase property l"
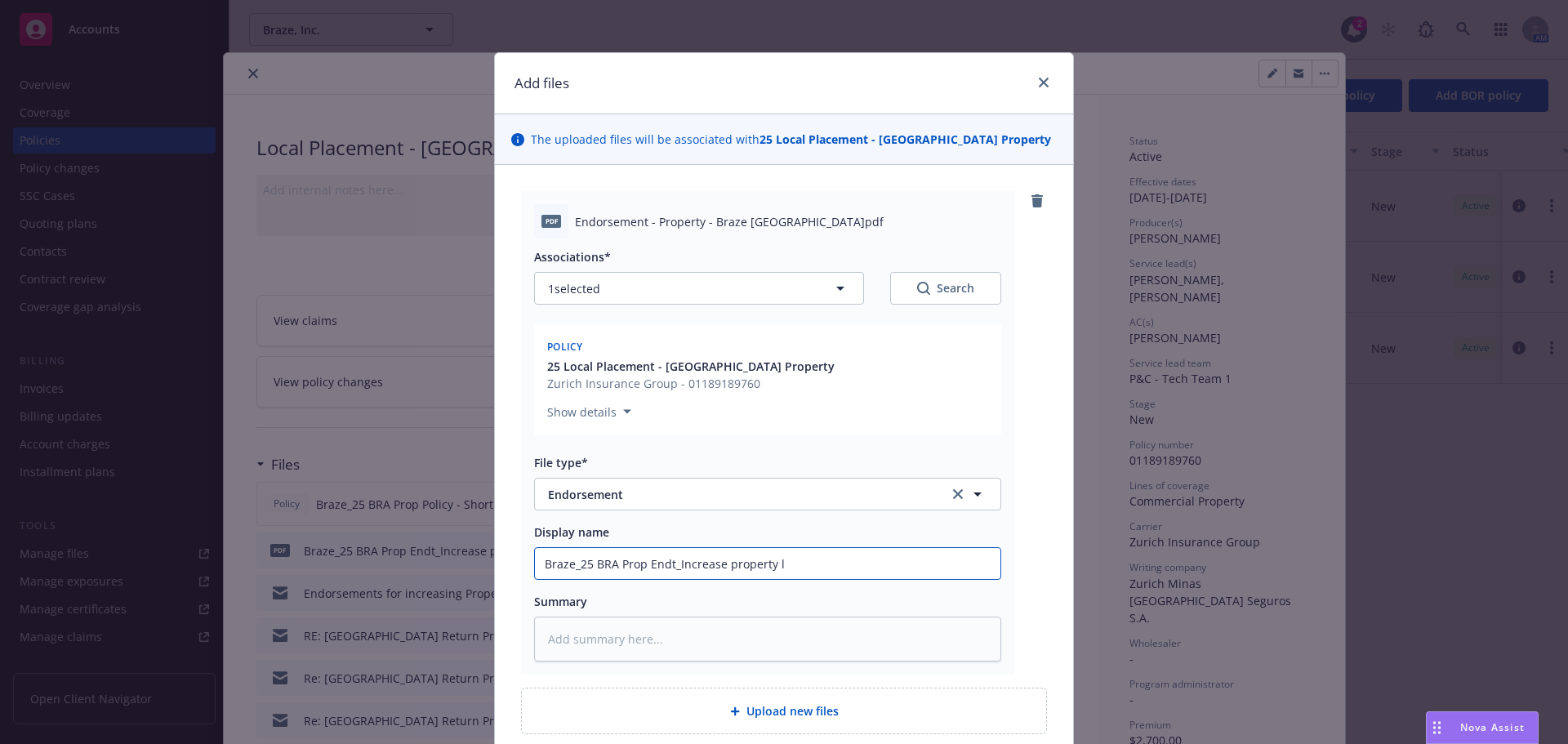
type textarea "x"
type input "Braze_25 BRA Prop Endt_Increase property li"
type textarea "x"
type input "Braze_25 BRA Prop Endt_Increase property lim"
type textarea "x"
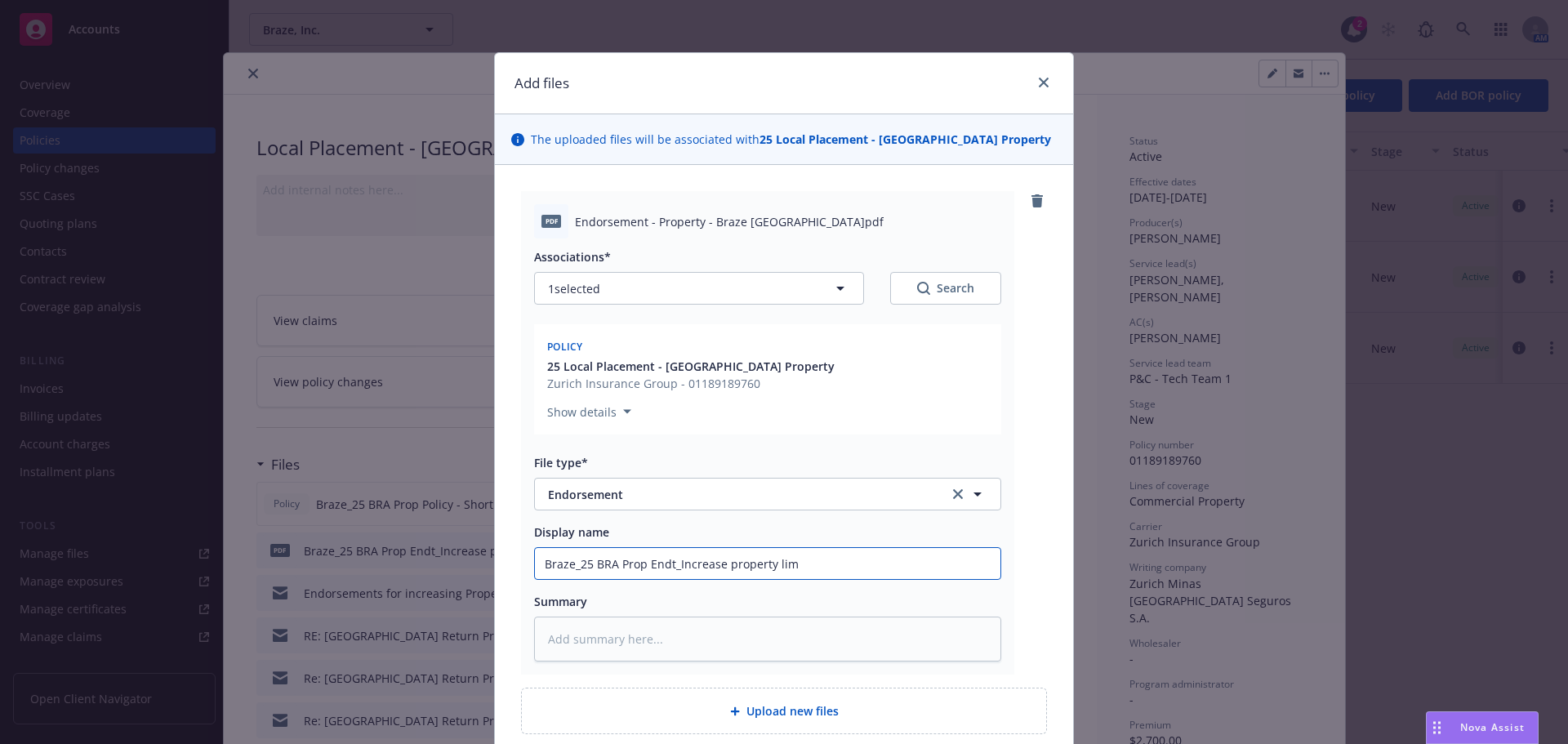
type input "Braze_25 BRA Prop Endt_Increase property limi"
type textarea "x"
type input "Braze_25 BRA Prop Endt_Increase property limit"
type textarea "x"
type input "Braze_25 BRA Prop Endt_Increase property limits"
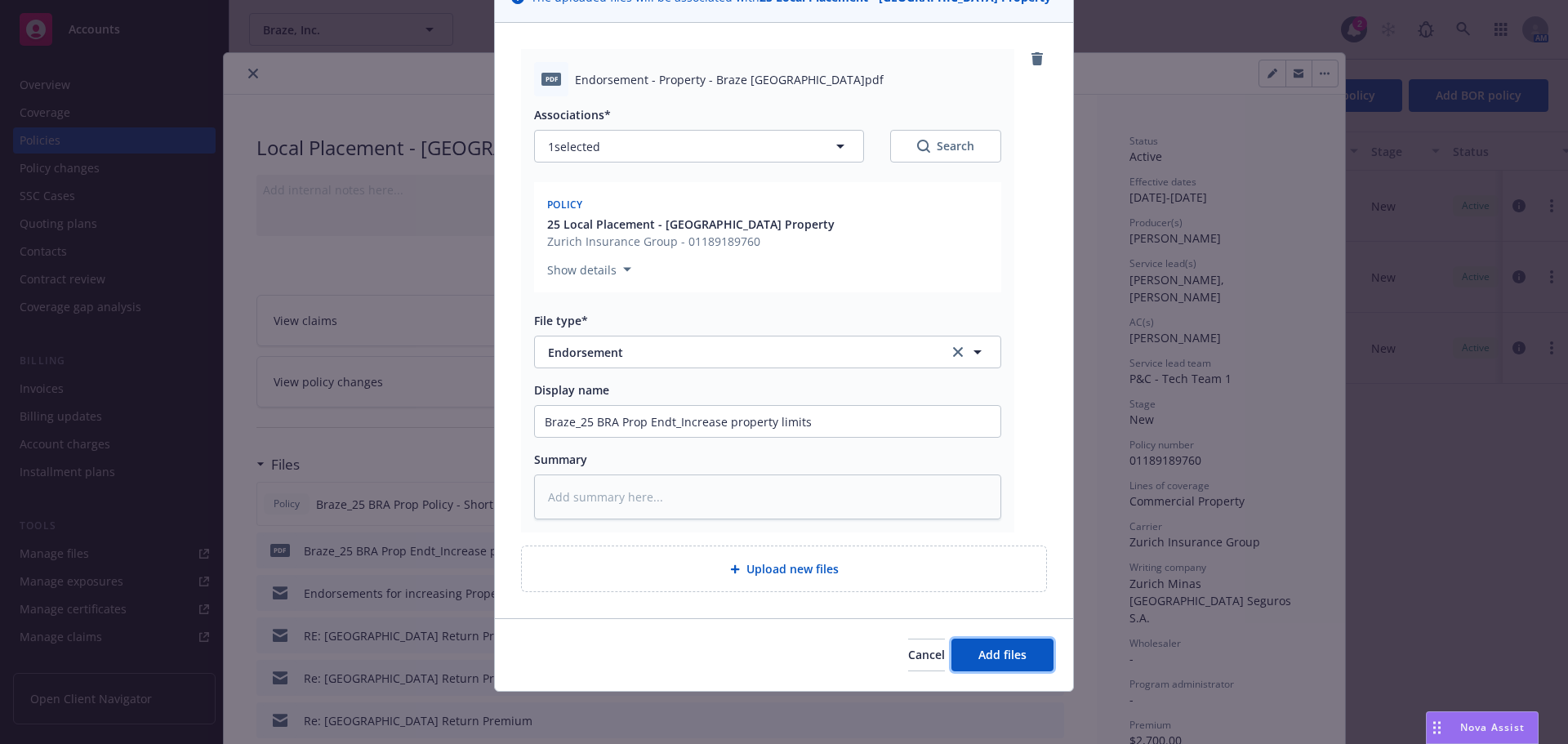
drag, startPoint x: 987, startPoint y: 651, endPoint x: 575, endPoint y: 601, distance: 415.0
click at [987, 651] on span "Add files" at bounding box center [1002, 654] width 49 height 15
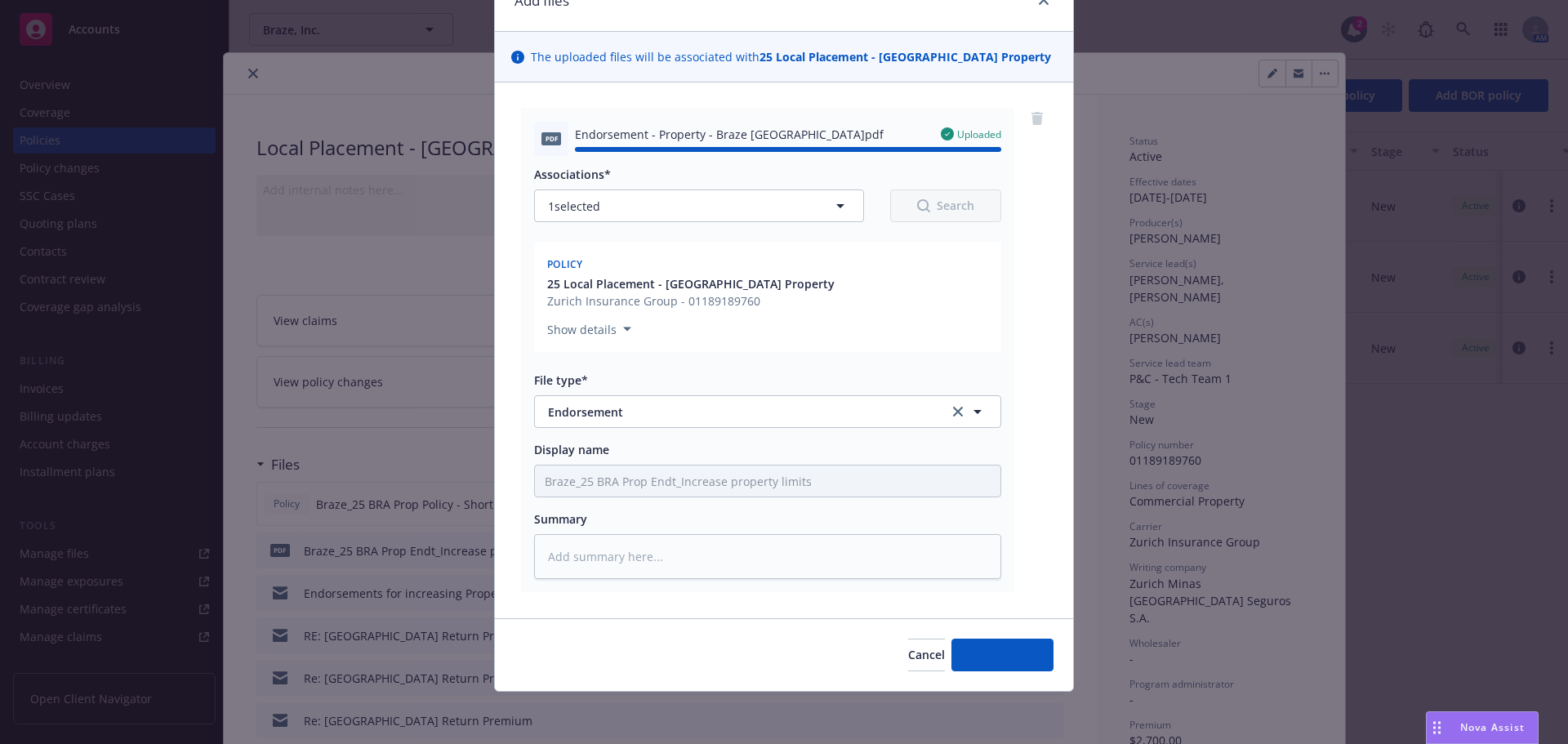
type textarea "x"
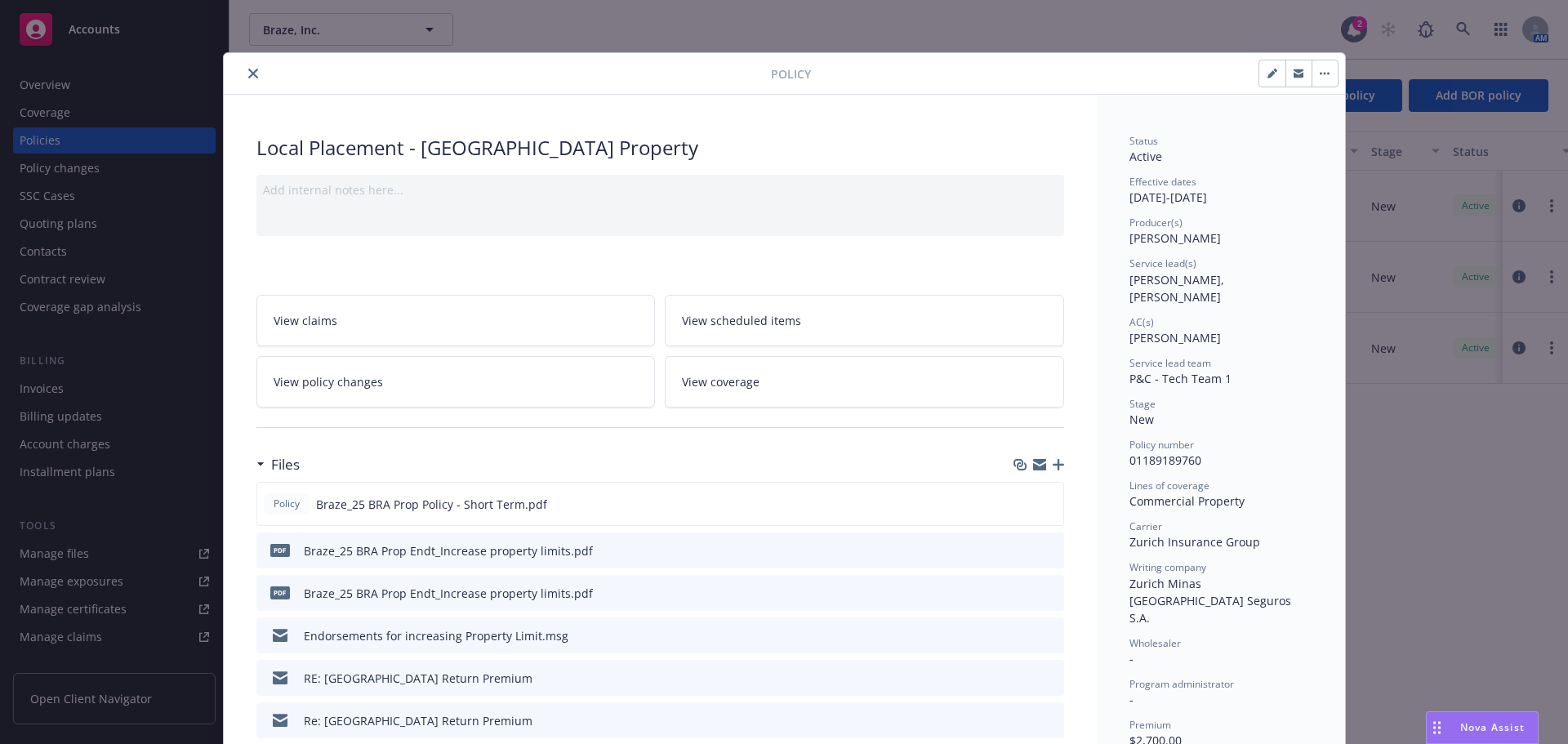
drag, startPoint x: 252, startPoint y: 76, endPoint x: 168, endPoint y: 91, distance: 85.3
click at [252, 76] on button "close" at bounding box center [253, 73] width 20 height 20
